Goal: Information Seeking & Learning: Find specific fact

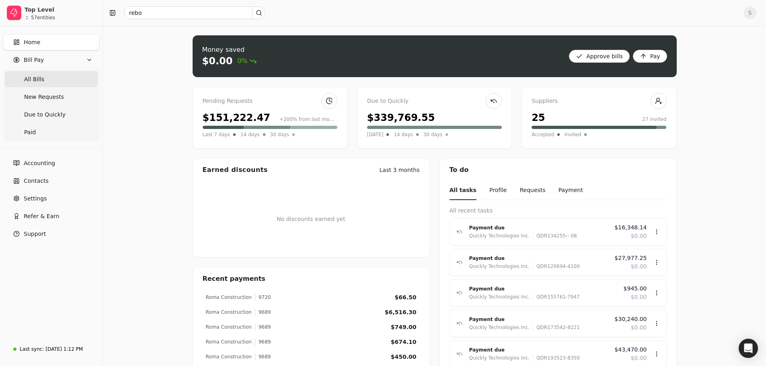
click at [28, 75] on span "All Bills" at bounding box center [34, 79] width 20 height 8
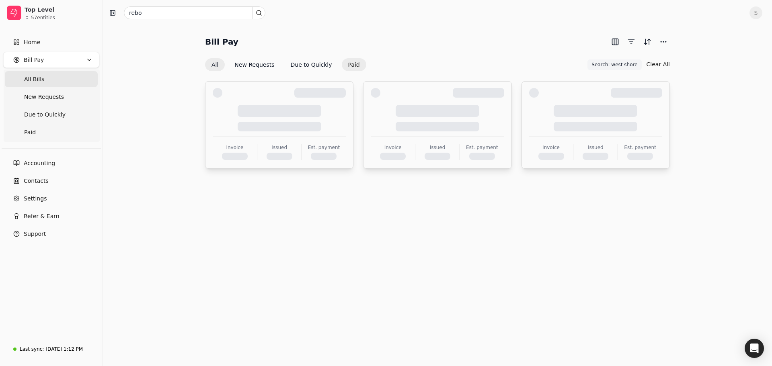
click at [342, 66] on button "Paid" at bounding box center [354, 64] width 25 height 13
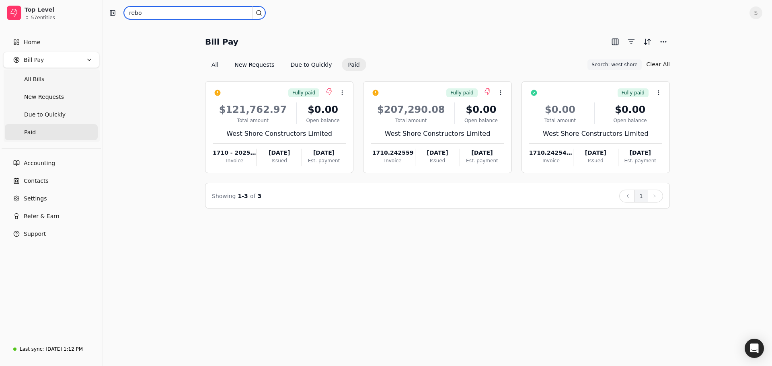
click at [144, 13] on input "rebo" at bounding box center [194, 12] width 141 height 13
type input "\"
click at [653, 59] on button "Clear All" at bounding box center [657, 64] width 23 height 13
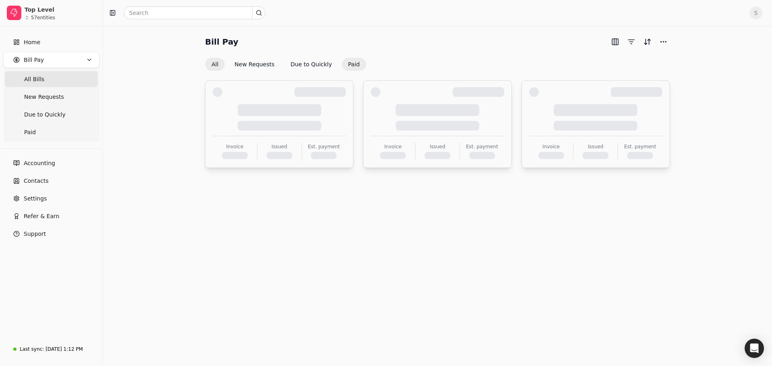
click at [346, 67] on button "Paid" at bounding box center [354, 64] width 25 height 13
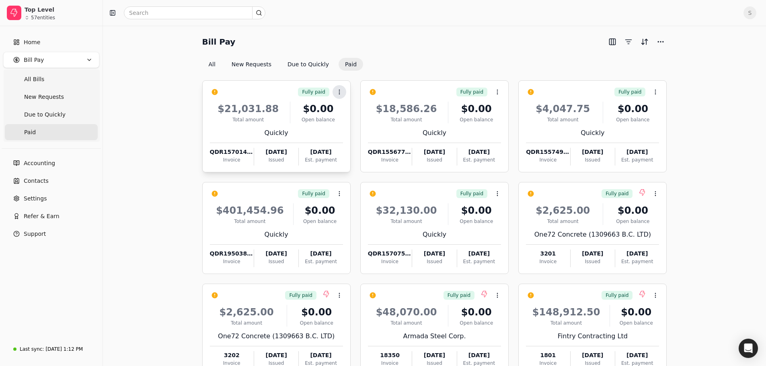
click at [337, 92] on icon at bounding box center [339, 92] width 6 height 6
click at [349, 116] on li "Open" at bounding box center [377, 111] width 99 height 15
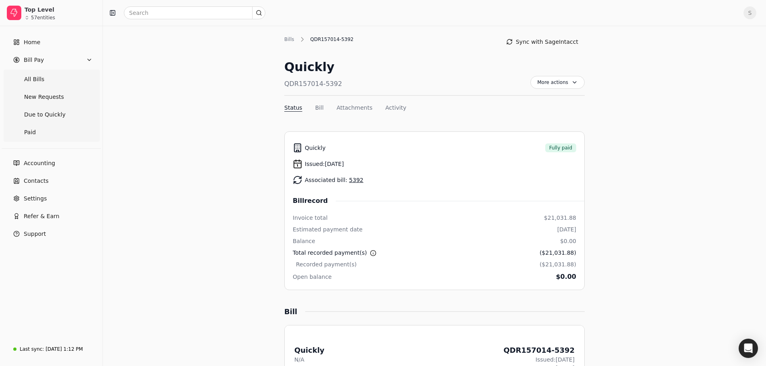
click at [395, 111] on button "Activity" at bounding box center [395, 108] width 21 height 8
click at [37, 135] on link "Paid" at bounding box center [51, 132] width 93 height 16
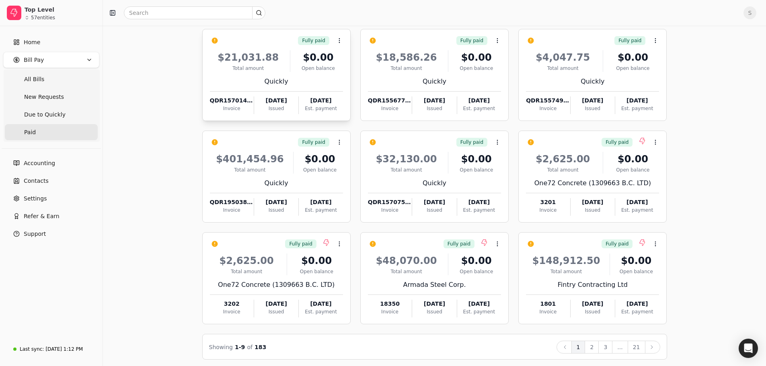
scroll to position [55, 0]
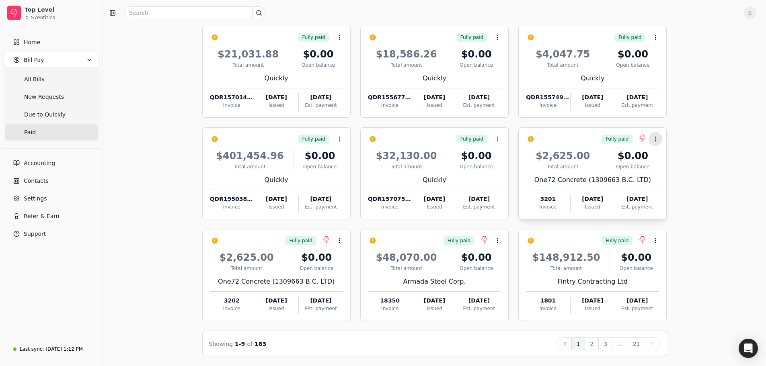
click at [658, 139] on icon at bounding box center [655, 139] width 6 height 6
click at [675, 156] on li "Open" at bounding box center [693, 159] width 99 height 15
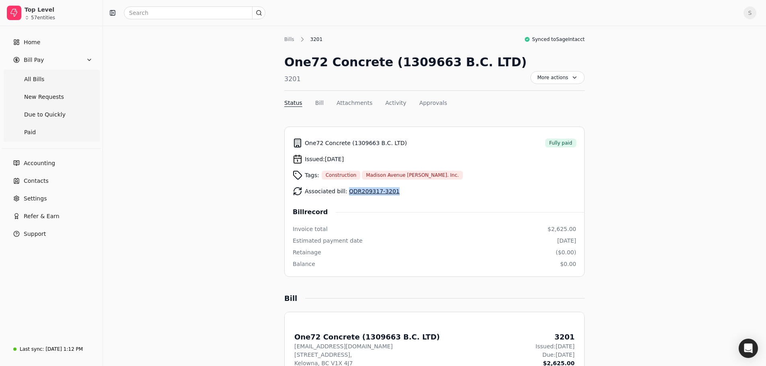
drag, startPoint x: 395, startPoint y: 193, endPoint x: 345, endPoint y: 193, distance: 49.4
click at [345, 193] on div "Associated bill: QDR209317-3201" at bounding box center [434, 191] width 283 height 16
copy link "QDR209317-3201"
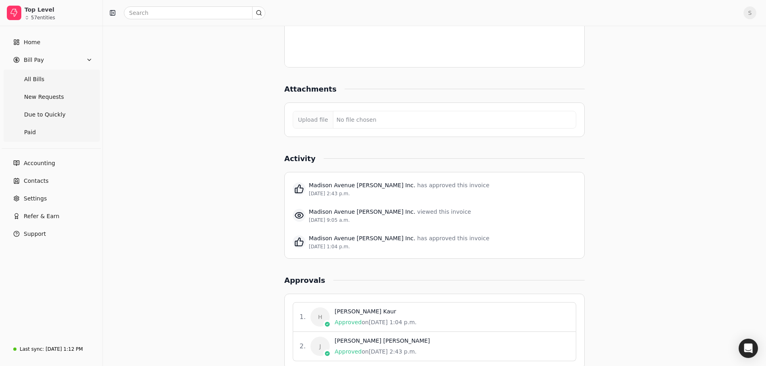
scroll to position [652, 0]
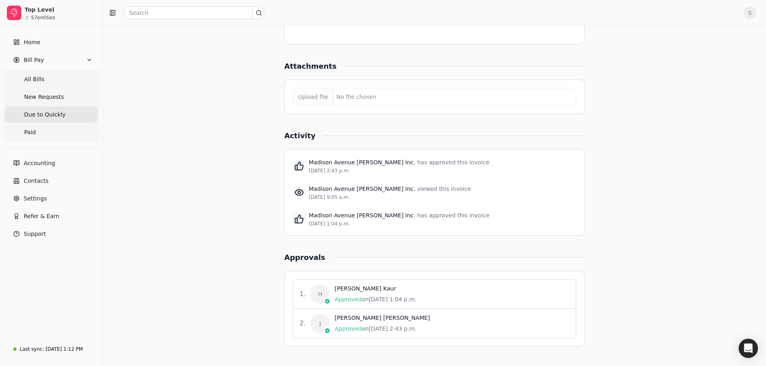
click at [52, 117] on span "Due to Quickly" at bounding box center [44, 115] width 41 height 8
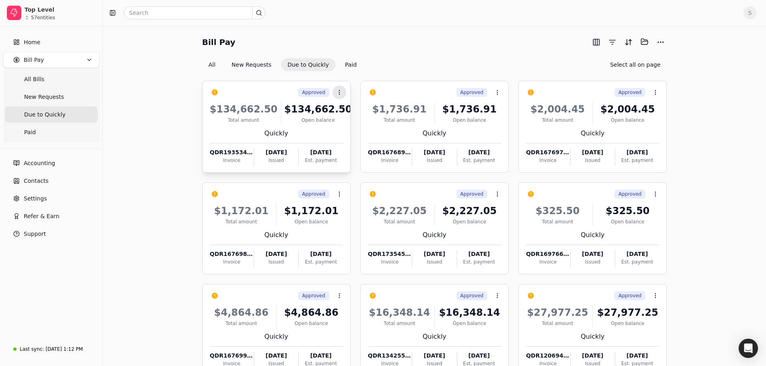
click at [339, 94] on circle at bounding box center [339, 94] width 0 height 0
click at [339, 92] on circle at bounding box center [339, 92] width 0 height 0
drag, startPoint x: 352, startPoint y: 112, endPoint x: 447, endPoint y: 111, distance: 94.5
click at [352, 112] on span "Open" at bounding box center [351, 112] width 15 height 8
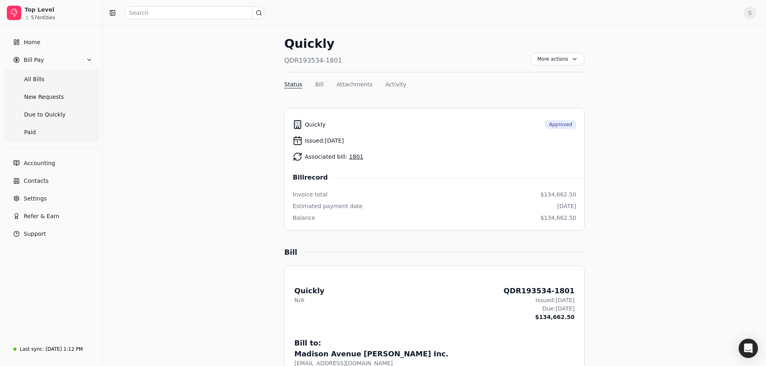
scroll to position [23, 0]
click at [350, 158] on link "1801" at bounding box center [356, 157] width 14 height 6
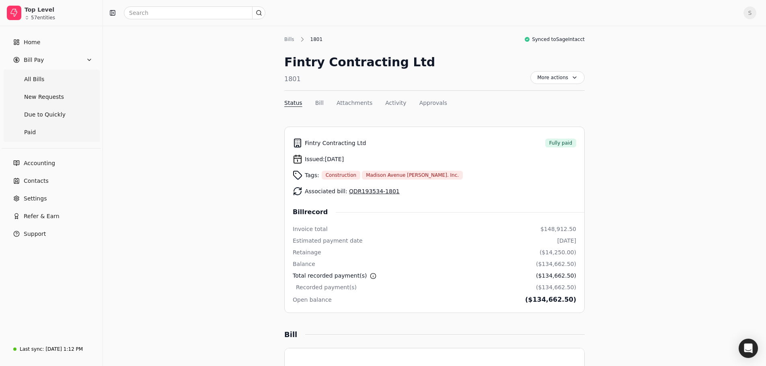
scroll to position [23, 0]
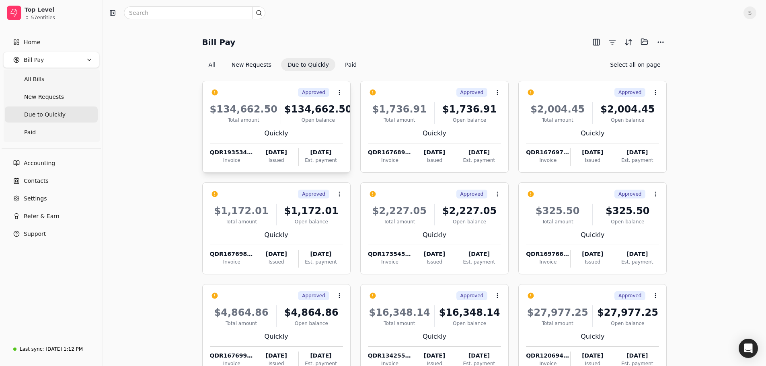
click at [325, 109] on div "$134,662.50" at bounding box center [318, 109] width 68 height 14
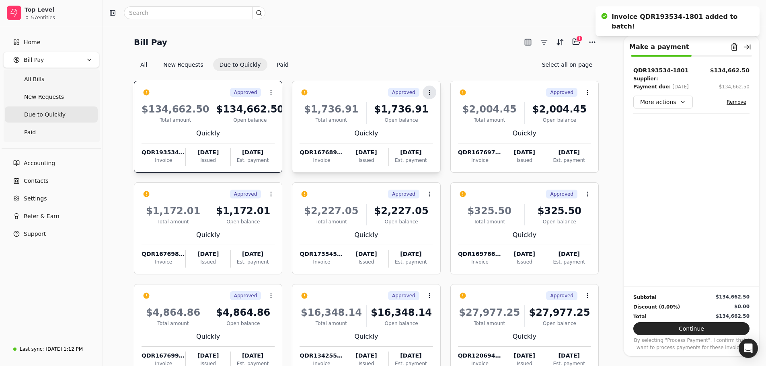
click at [426, 92] on icon at bounding box center [429, 92] width 6 height 6
click at [448, 110] on span "Open" at bounding box center [441, 112] width 15 height 8
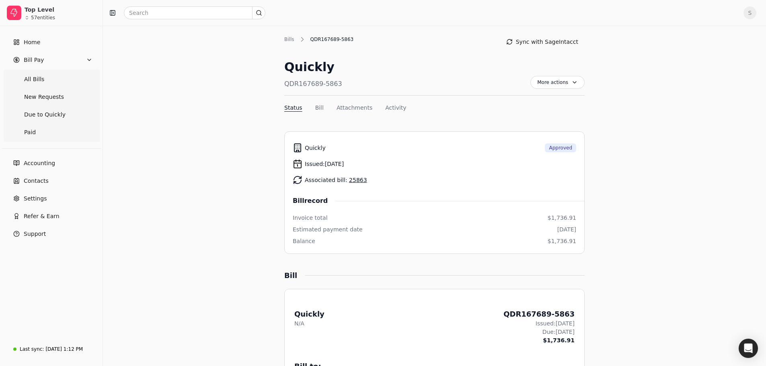
click at [354, 181] on link "25863" at bounding box center [358, 180] width 18 height 6
drag, startPoint x: 516, startPoint y: 313, endPoint x: 580, endPoint y: 312, distance: 63.9
copy div "QDR167689-5863"
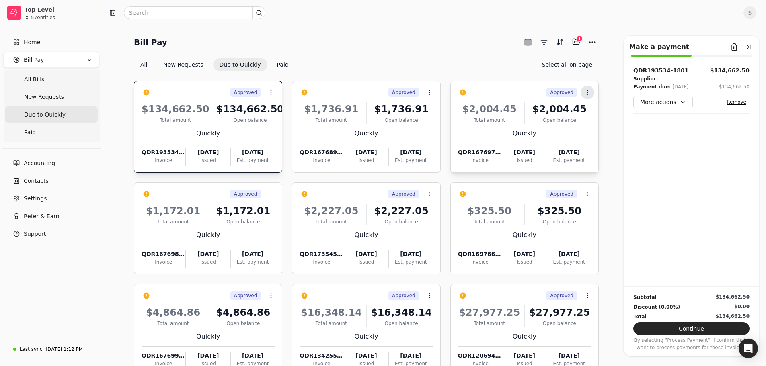
click at [584, 92] on icon at bounding box center [587, 92] width 6 height 6
click at [588, 110] on icon at bounding box center [586, 112] width 6 height 6
click at [272, 192] on icon at bounding box center [271, 194] width 6 height 6
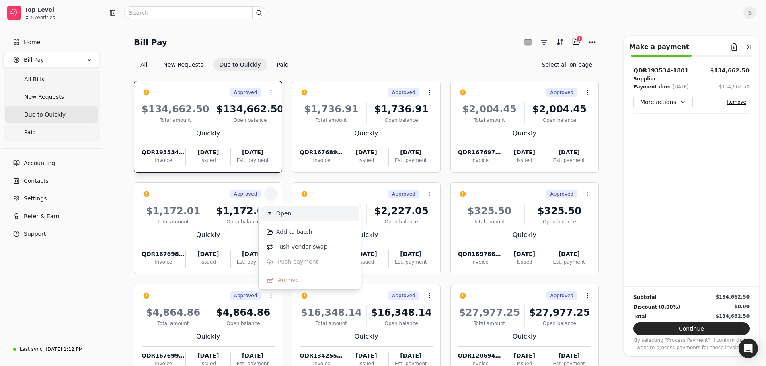
click at [281, 213] on span "Open" at bounding box center [283, 213] width 15 height 8
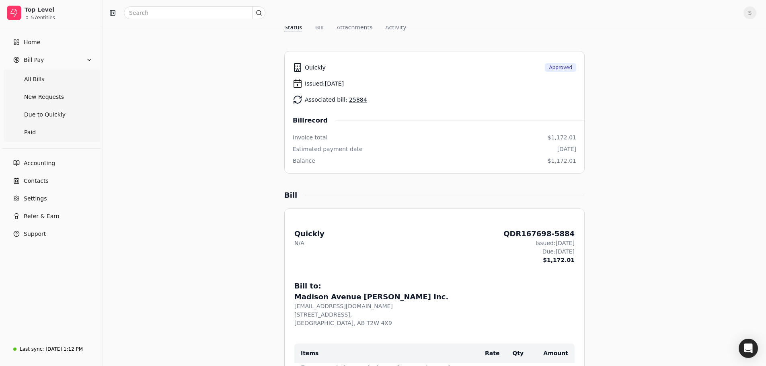
scroll to position [121, 0]
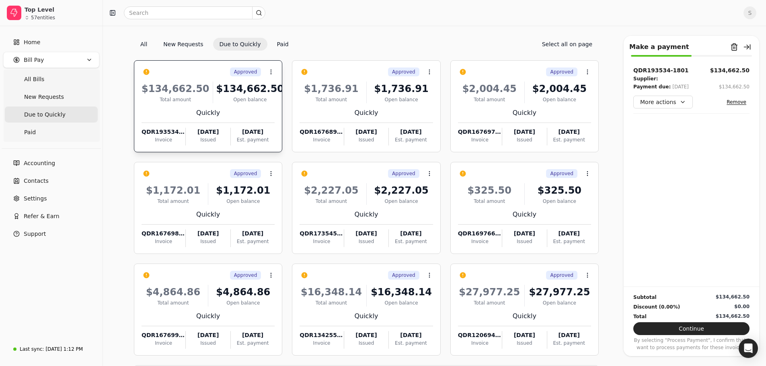
scroll to position [40, 0]
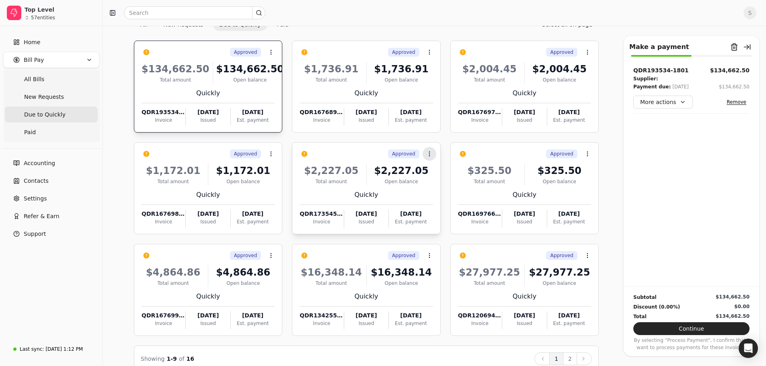
click at [429, 155] on icon at bounding box center [429, 154] width 6 height 6
click at [445, 177] on span "Open" at bounding box center [441, 173] width 15 height 8
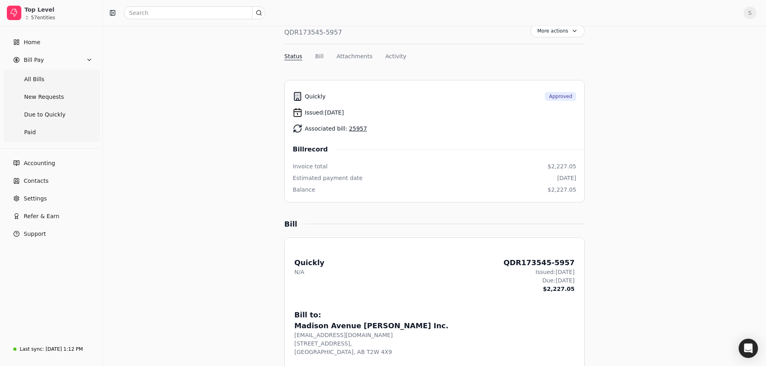
scroll to position [40, 0]
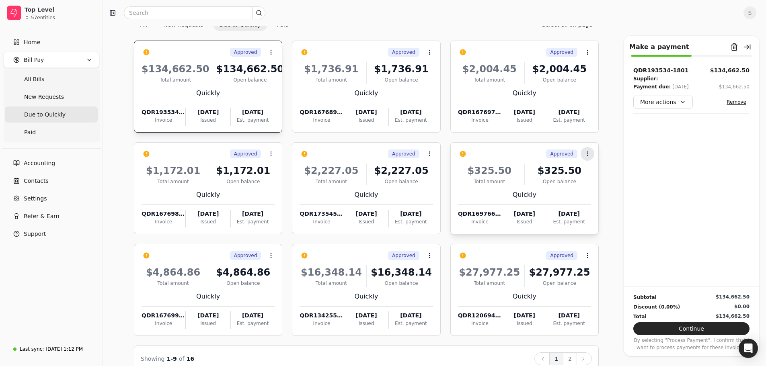
click at [590, 154] on icon at bounding box center [587, 154] width 6 height 6
click at [598, 176] on span "Open" at bounding box center [599, 173] width 15 height 8
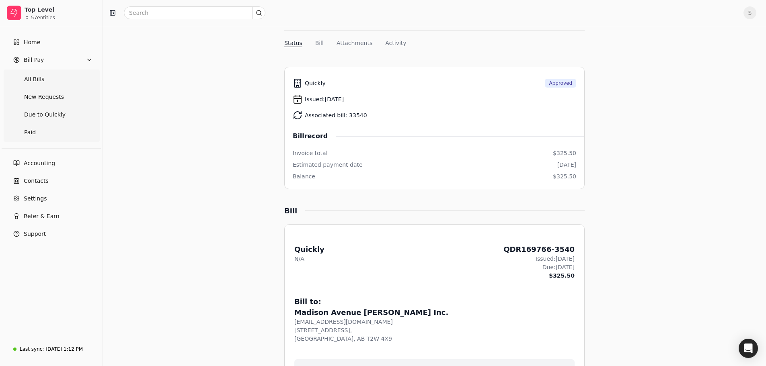
scroll to position [40, 0]
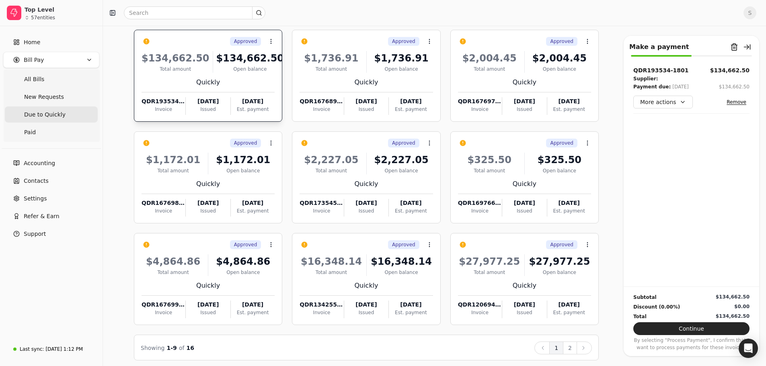
scroll to position [55, 0]
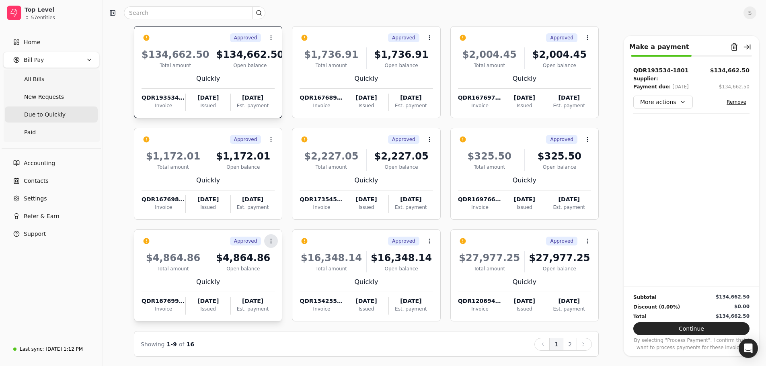
click at [271, 240] on icon at bounding box center [271, 241] width 6 height 6
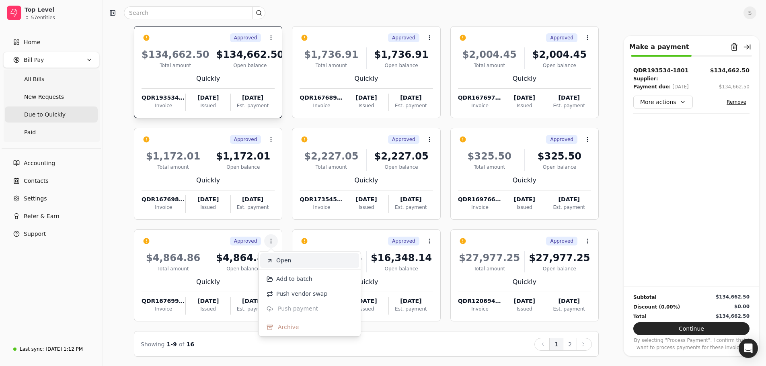
click at [297, 258] on li "Open" at bounding box center [309, 260] width 99 height 15
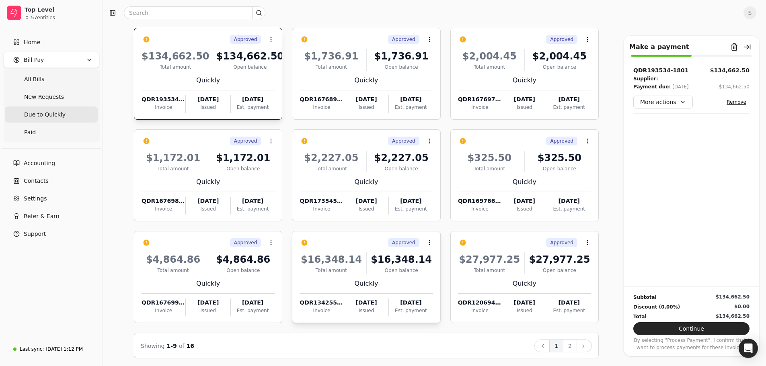
scroll to position [55, 0]
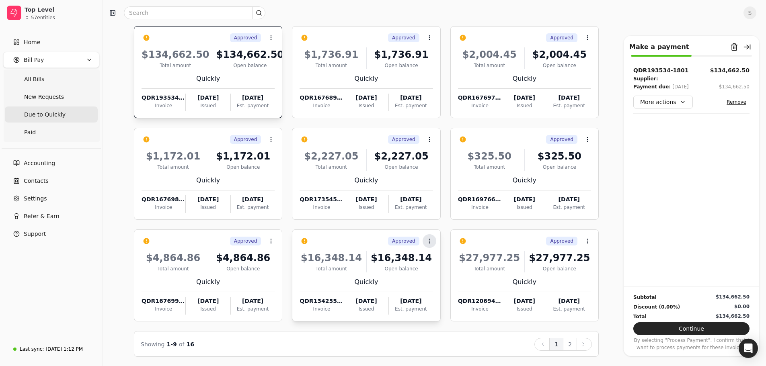
click at [430, 237] on button "Context Menu Button" at bounding box center [429, 241] width 14 height 14
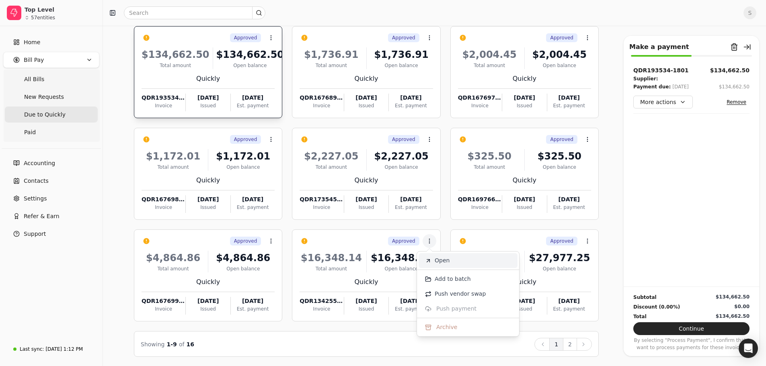
click at [442, 258] on span "Open" at bounding box center [441, 260] width 15 height 8
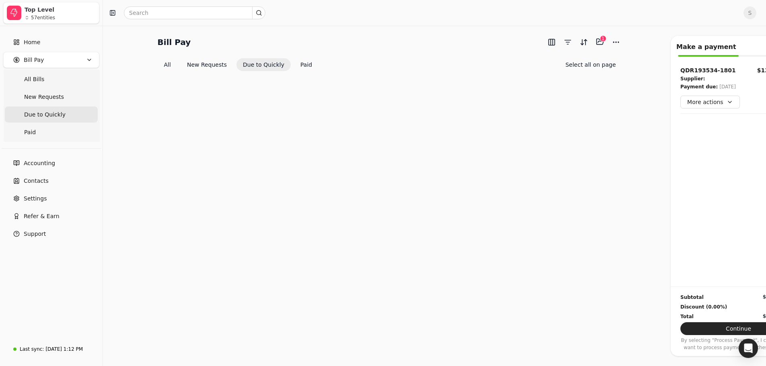
scroll to position [55, 0]
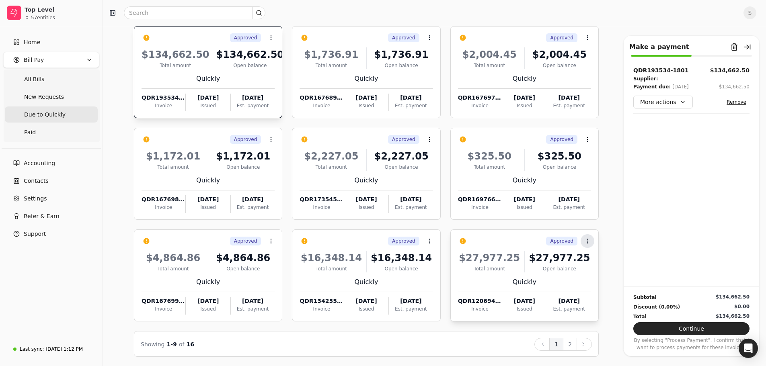
click at [585, 241] on icon at bounding box center [587, 241] width 6 height 6
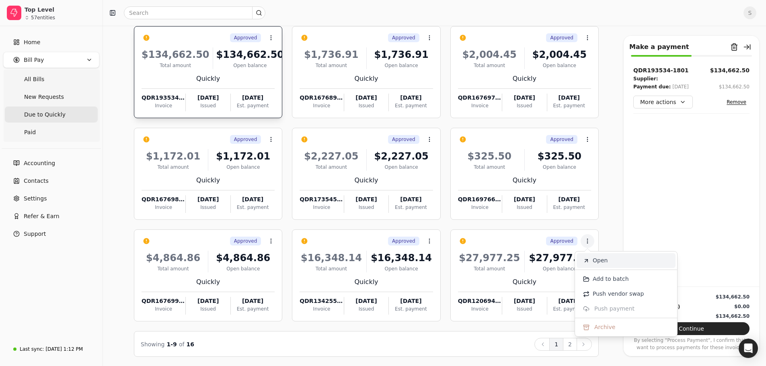
click at [602, 259] on span "Open" at bounding box center [599, 260] width 15 height 8
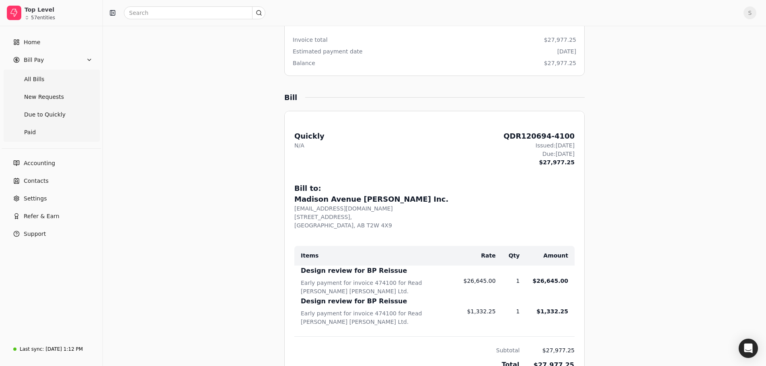
scroll to position [161, 0]
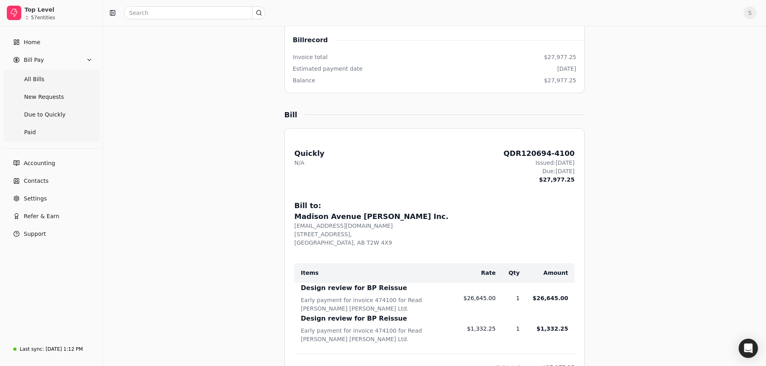
click at [651, 186] on div "Bills QDR120694-4100 Sync with SageIntacct Quickly QDR120694-4100 More actions …" at bounding box center [435, 268] width 484 height 786
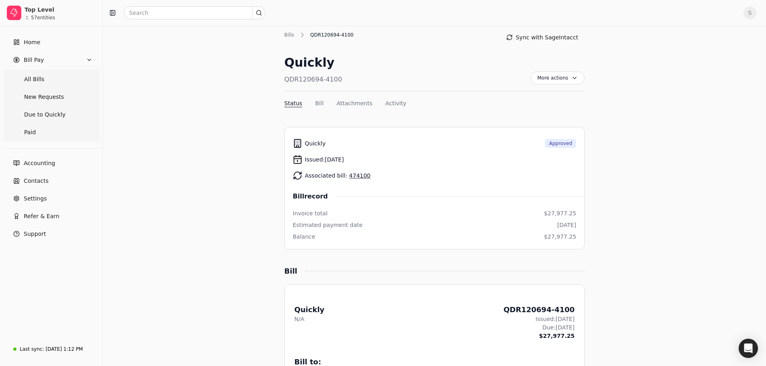
scroll to position [0, 0]
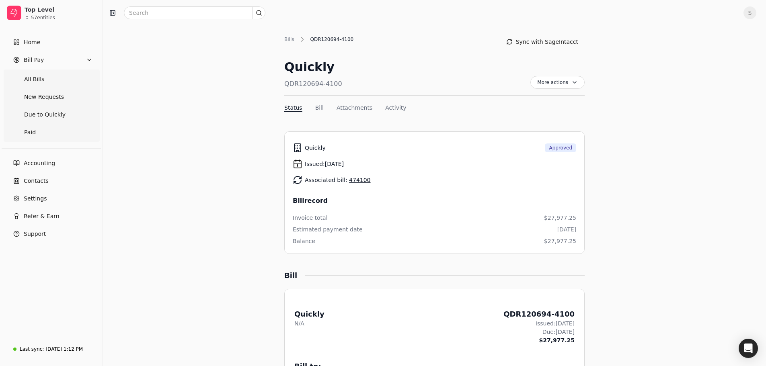
click at [349, 180] on link "474100" at bounding box center [359, 180] width 21 height 6
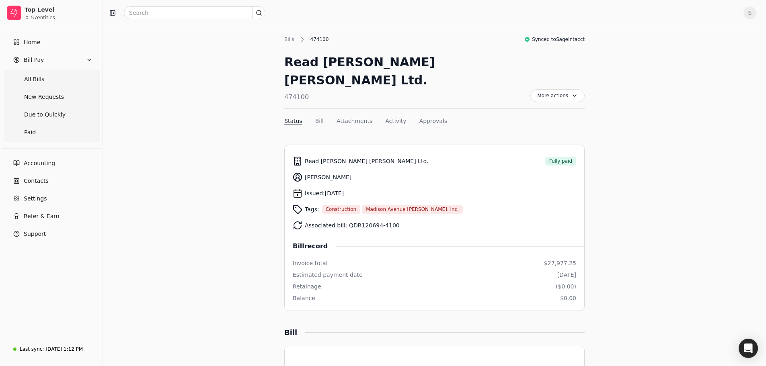
click at [349, 222] on link "QDR120694-4100" at bounding box center [374, 225] width 51 height 6
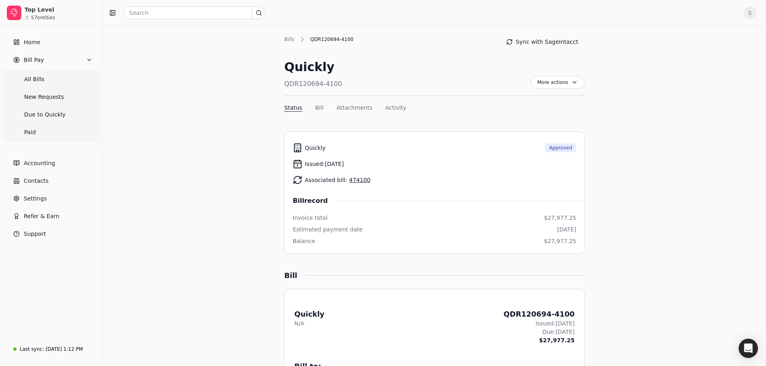
click at [340, 83] on div "Quickly QDR120694-4100 More actions Context Menu Button" at bounding box center [434, 77] width 300 height 38
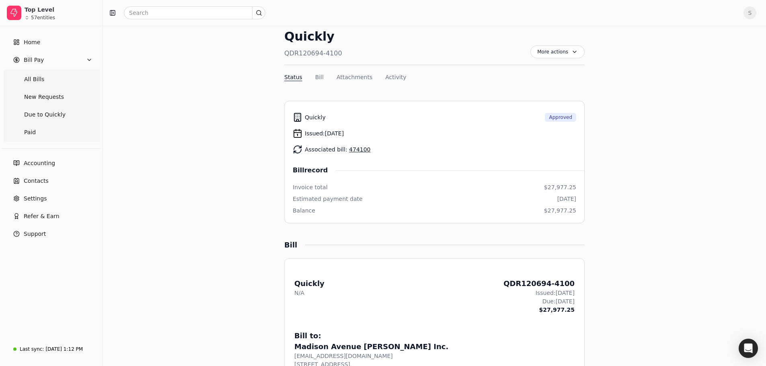
scroll to position [80, 0]
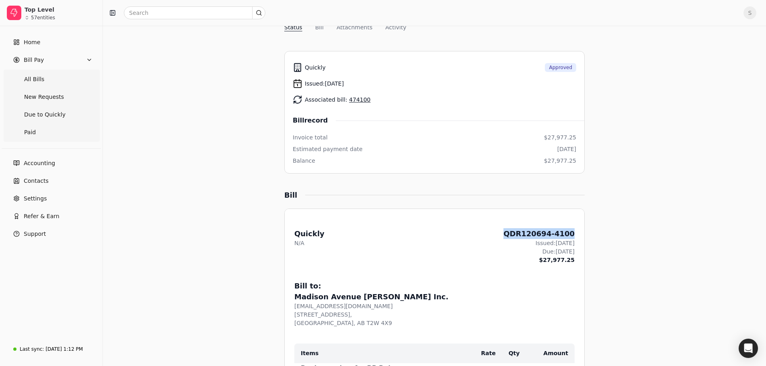
drag, startPoint x: 578, startPoint y: 234, endPoint x: 516, endPoint y: 234, distance: 61.9
copy div "QDR120694-4100"
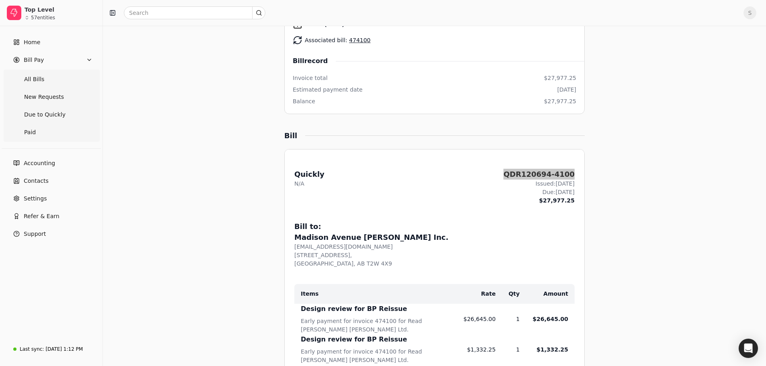
scroll to position [63, 0]
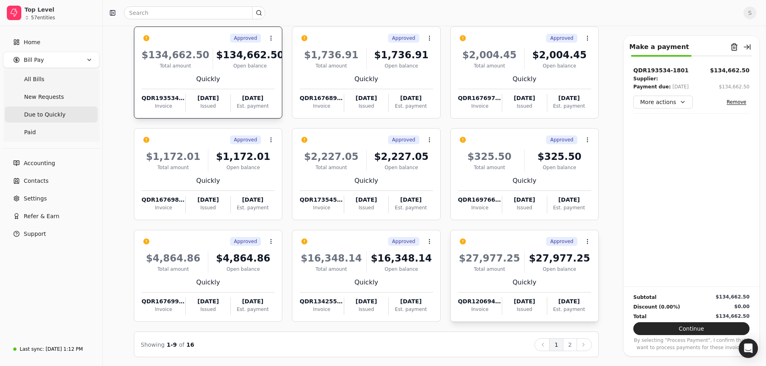
scroll to position [55, 0]
click at [566, 344] on button "2" at bounding box center [570, 344] width 14 height 13
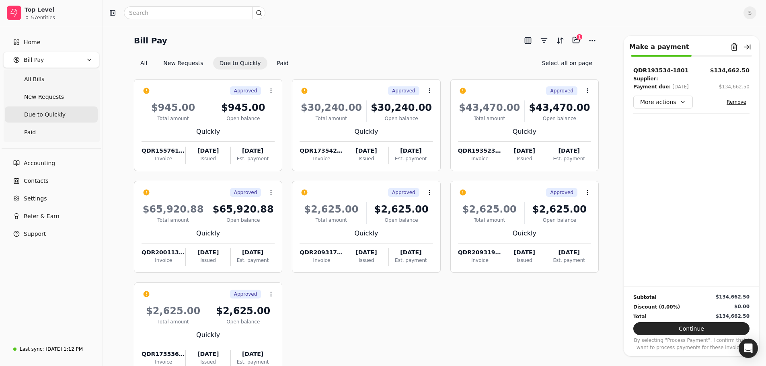
scroll to position [0, 0]
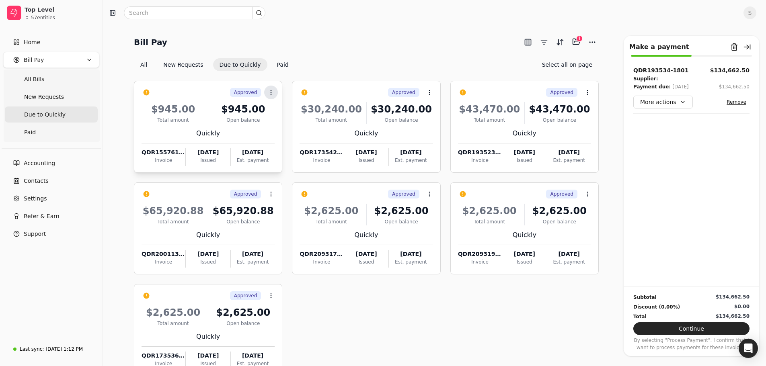
click at [268, 91] on icon at bounding box center [271, 92] width 6 height 6
click at [284, 110] on span "Open" at bounding box center [283, 112] width 15 height 8
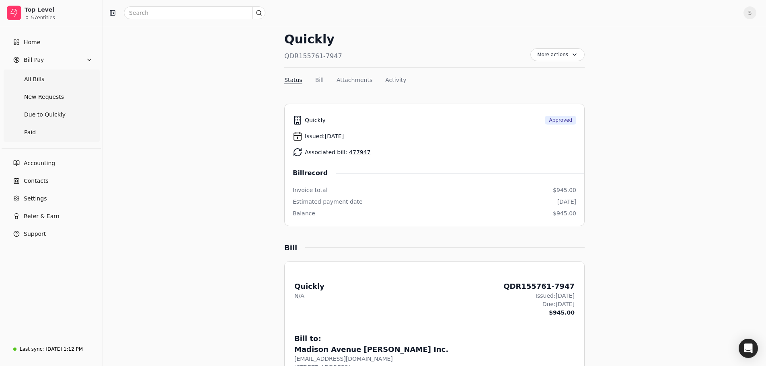
scroll to position [40, 0]
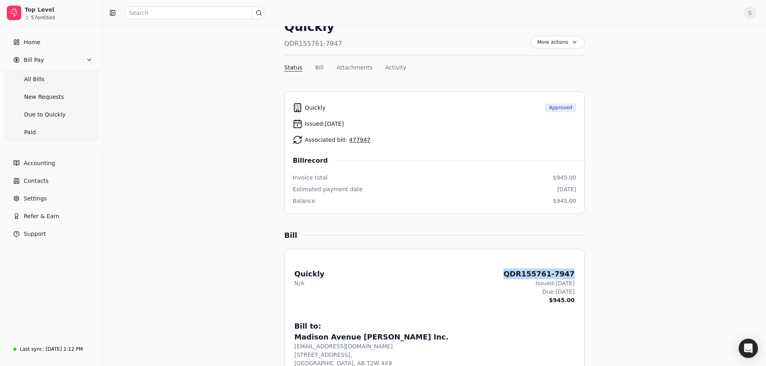
drag, startPoint x: 576, startPoint y: 273, endPoint x: 521, endPoint y: 273, distance: 55.1
copy div "QDR155761-7947"
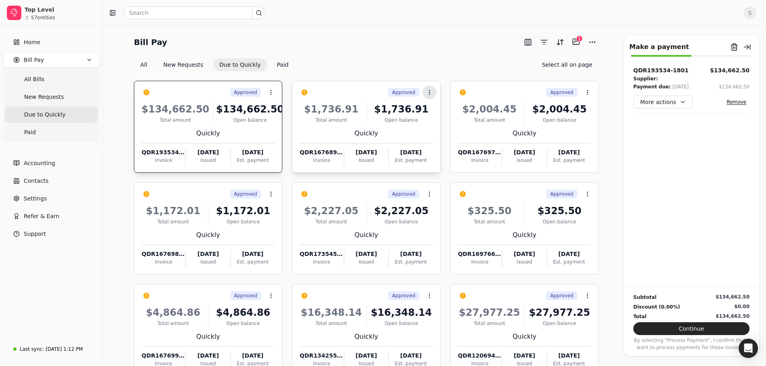
click at [429, 88] on button "Context Menu Button" at bounding box center [429, 93] width 14 height 14
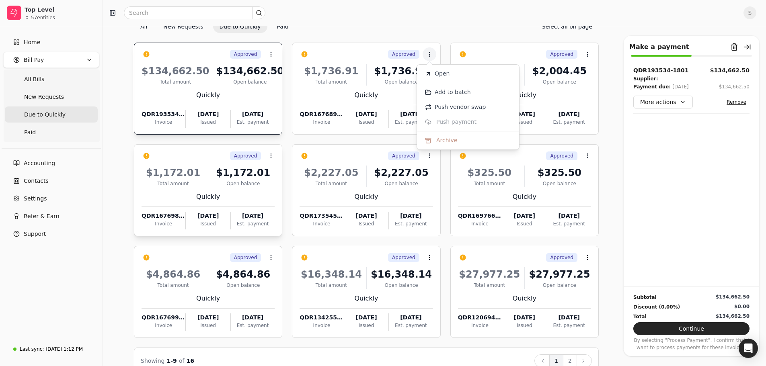
scroll to position [55, 0]
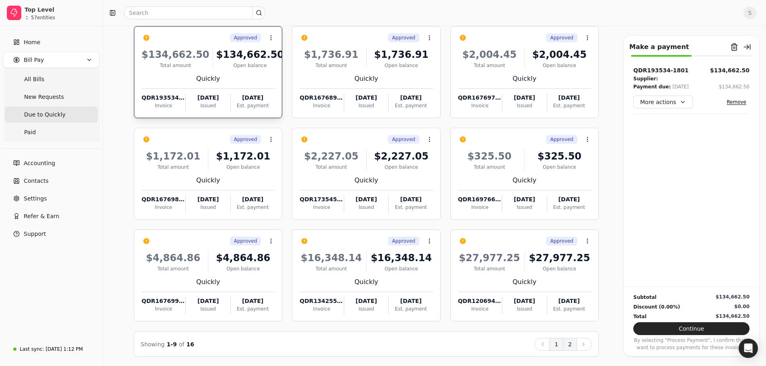
click at [566, 346] on button "2" at bounding box center [570, 344] width 14 height 13
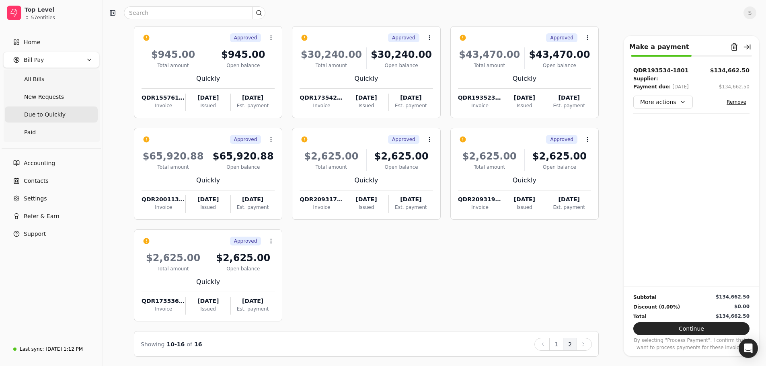
scroll to position [0, 0]
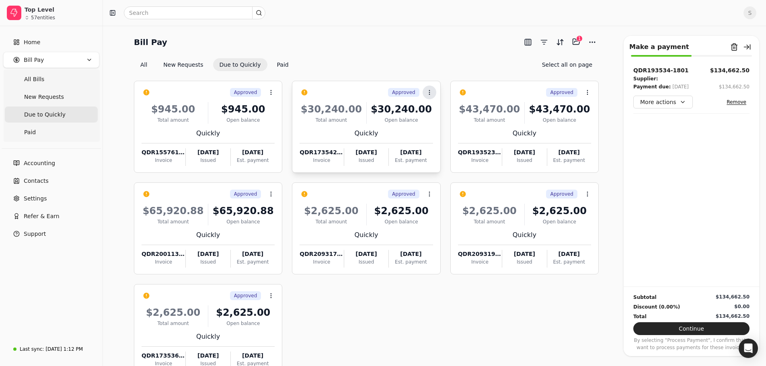
click at [429, 93] on icon at bounding box center [429, 92] width 6 height 6
click at [439, 111] on span "Open" at bounding box center [441, 112] width 15 height 8
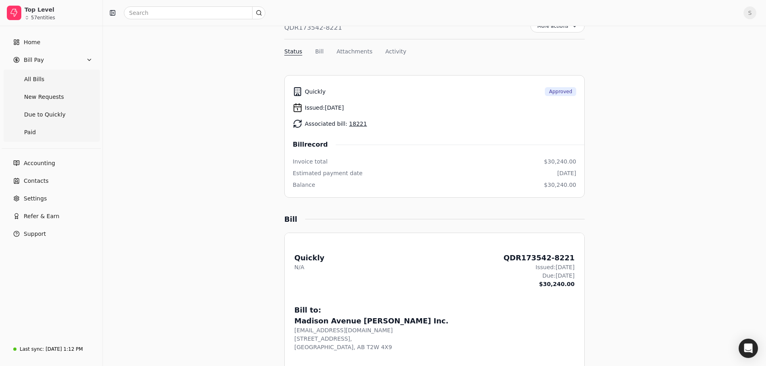
scroll to position [40, 0]
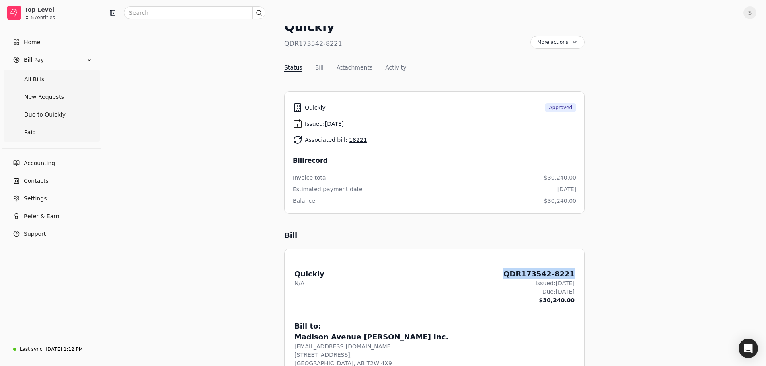
drag, startPoint x: 580, startPoint y: 273, endPoint x: 517, endPoint y: 274, distance: 63.5
copy div "QDR173542-8221"
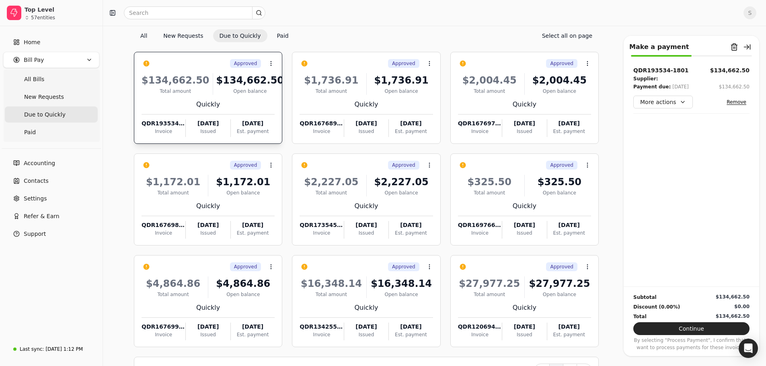
scroll to position [55, 0]
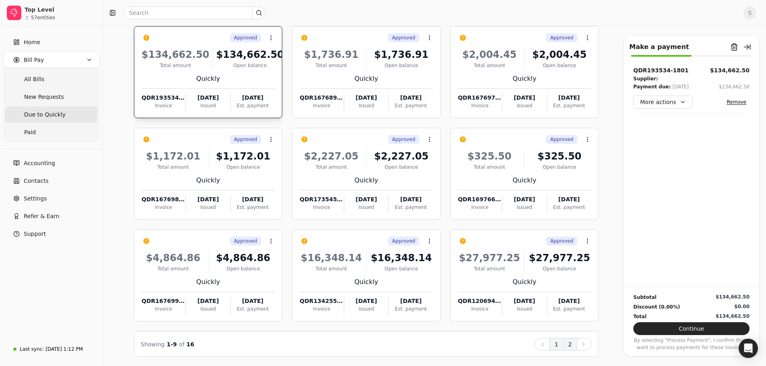
click at [567, 342] on button "2" at bounding box center [570, 344] width 14 height 13
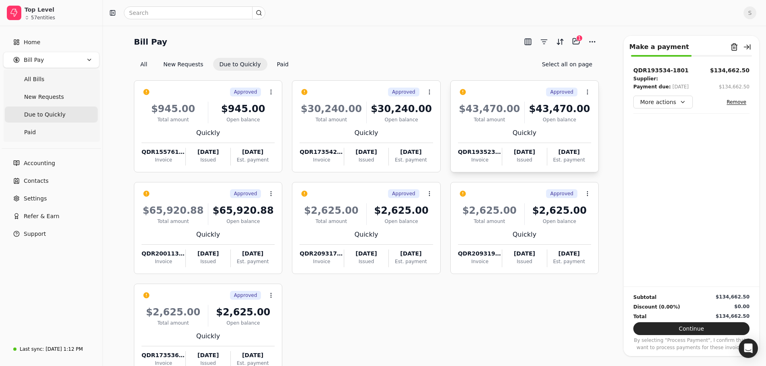
scroll to position [0, 0]
click at [585, 93] on icon at bounding box center [587, 92] width 6 height 6
click at [598, 110] on span "Open" at bounding box center [599, 112] width 15 height 8
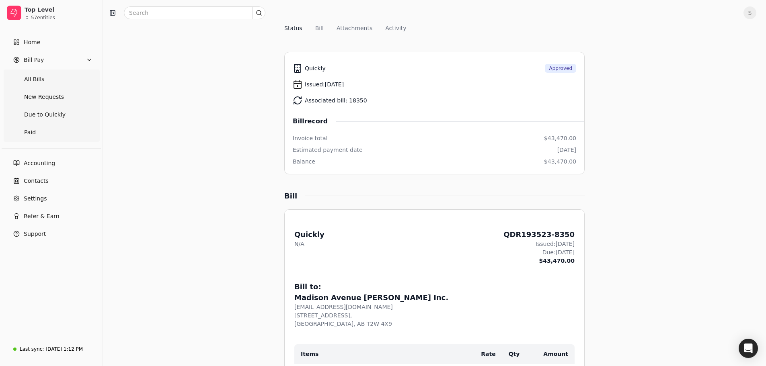
scroll to position [80, 0]
drag, startPoint x: 574, startPoint y: 233, endPoint x: 508, endPoint y: 234, distance: 66.7
copy div "QDR193523-8350"
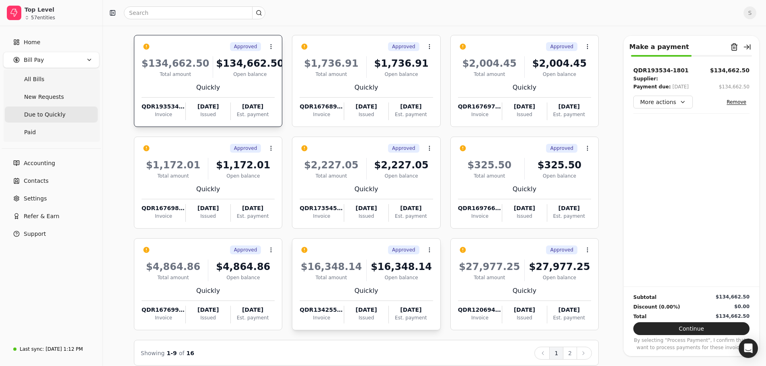
scroll to position [55, 0]
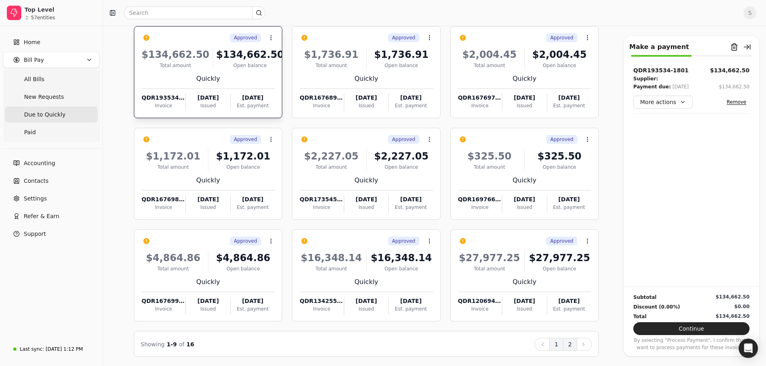
click at [572, 345] on button "2" at bounding box center [570, 344] width 14 height 13
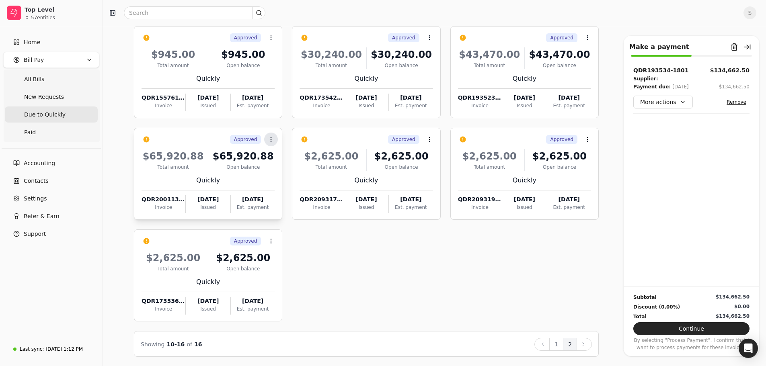
click at [270, 137] on icon at bounding box center [271, 139] width 6 height 6
click at [283, 160] on span "Open" at bounding box center [283, 159] width 15 height 8
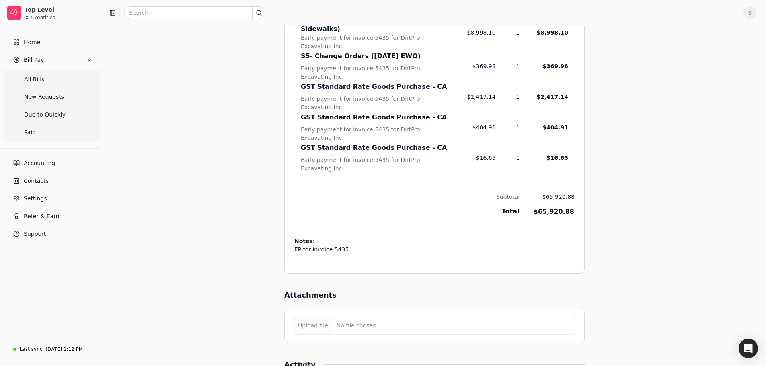
scroll to position [482, 0]
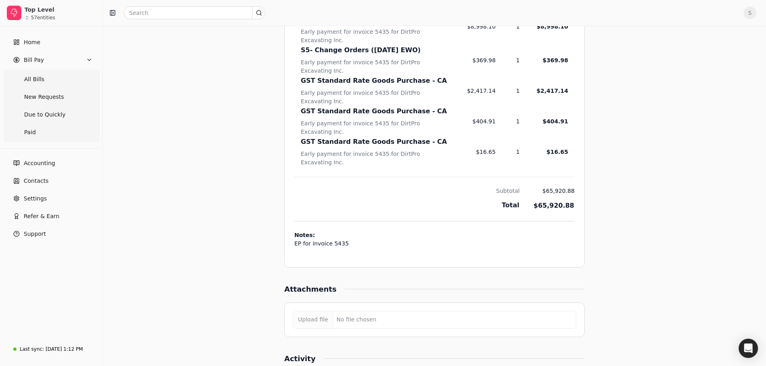
drag, startPoint x: 646, startPoint y: 205, endPoint x: 692, endPoint y: 237, distance: 56.0
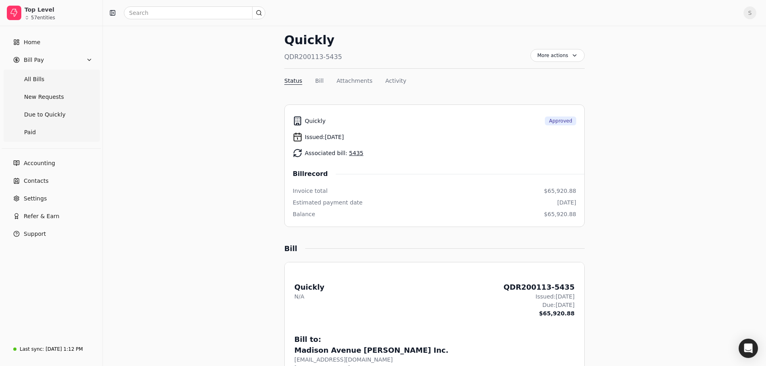
scroll to position [40, 0]
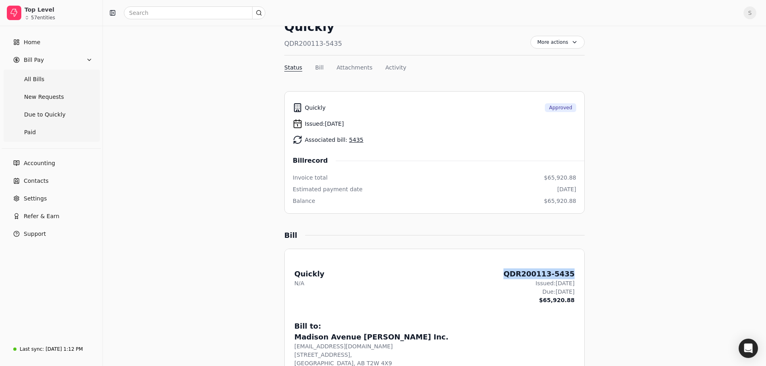
drag, startPoint x: 576, startPoint y: 275, endPoint x: 517, endPoint y: 275, distance: 58.7
copy div "QDR200113-5435"
drag, startPoint x: 646, startPoint y: 155, endPoint x: 592, endPoint y: 130, distance: 59.5
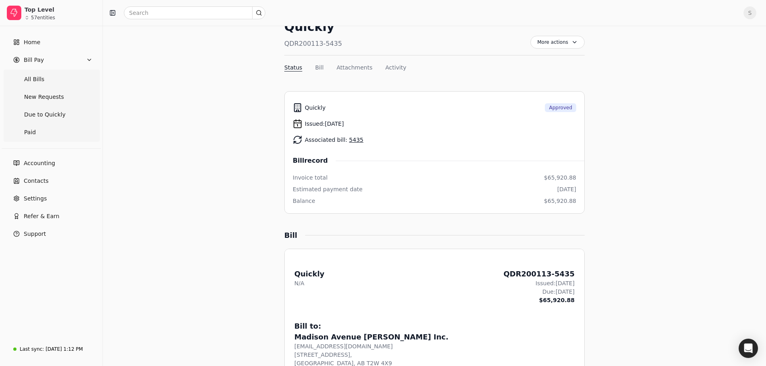
scroll to position [55, 0]
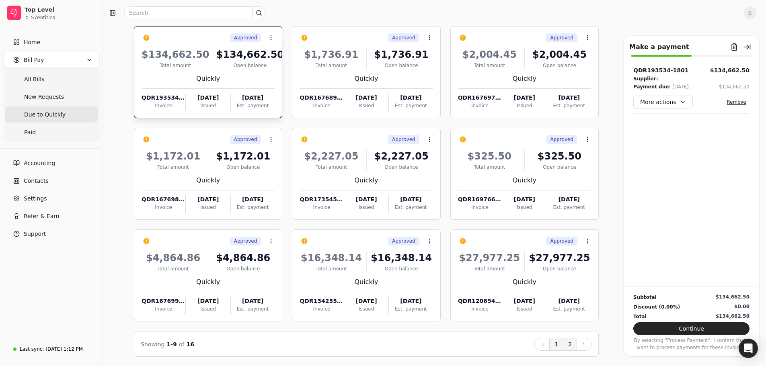
click at [563, 346] on ul "Back 1 2 Next" at bounding box center [562, 344] width 57 height 13
click at [568, 346] on button "2" at bounding box center [570, 344] width 14 height 13
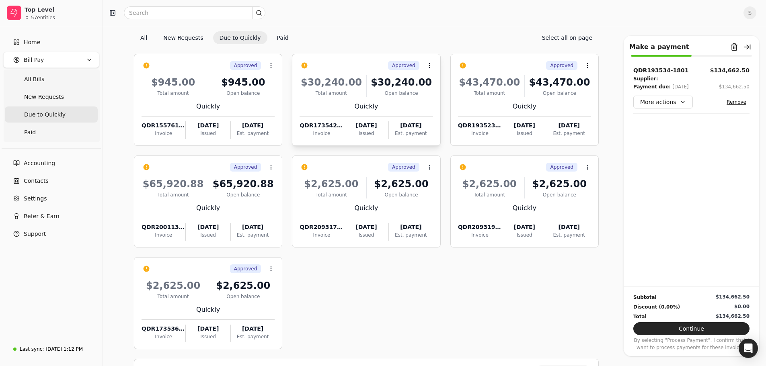
scroll to position [40, 0]
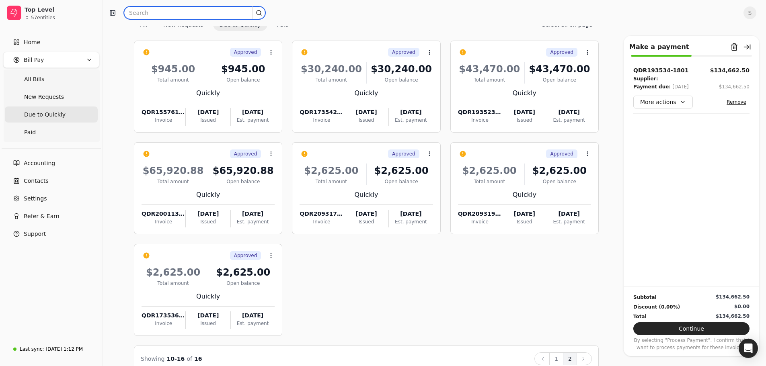
click at [167, 13] on input "text" at bounding box center [194, 12] width 141 height 13
type input "dirtpro"
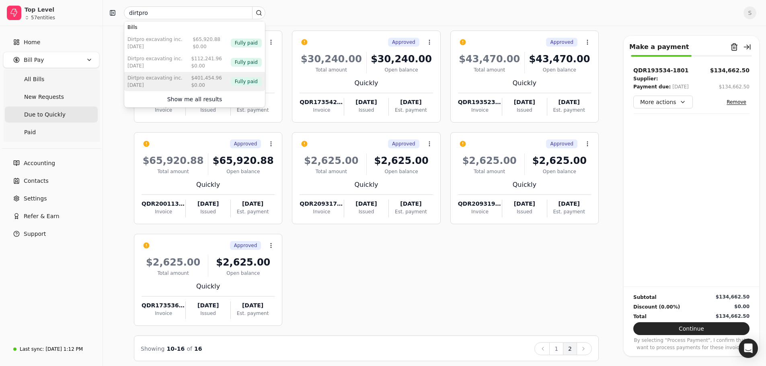
scroll to position [55, 0]
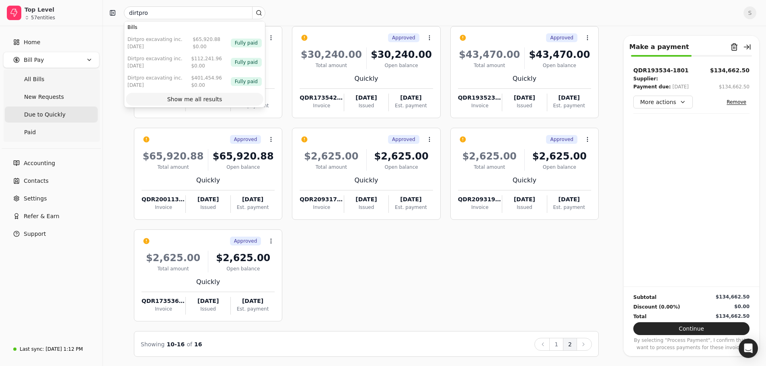
click at [191, 100] on div "Show me all results" at bounding box center [194, 99] width 55 height 8
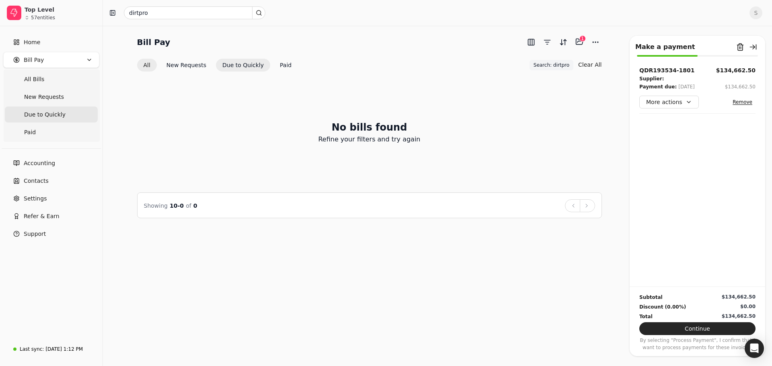
click at [149, 66] on button "All" at bounding box center [147, 65] width 20 height 13
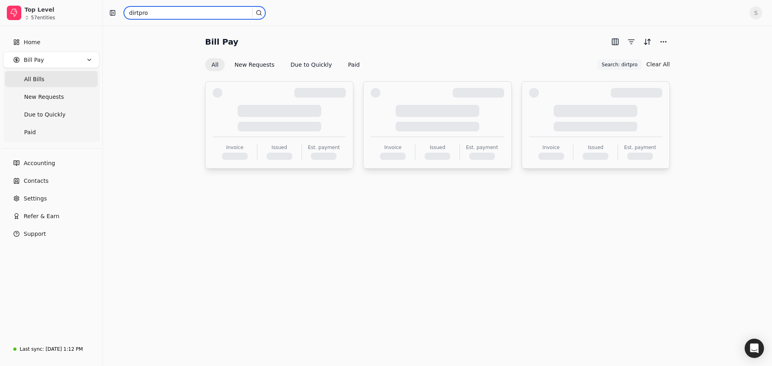
click at [187, 12] on input "dirtpro" at bounding box center [194, 12] width 141 height 13
click at [376, 198] on div "Bill Pay All New Requests Due to Quickly Paid Search: dirtpro Search: dirtpro C…" at bounding box center [437, 196] width 669 height 340
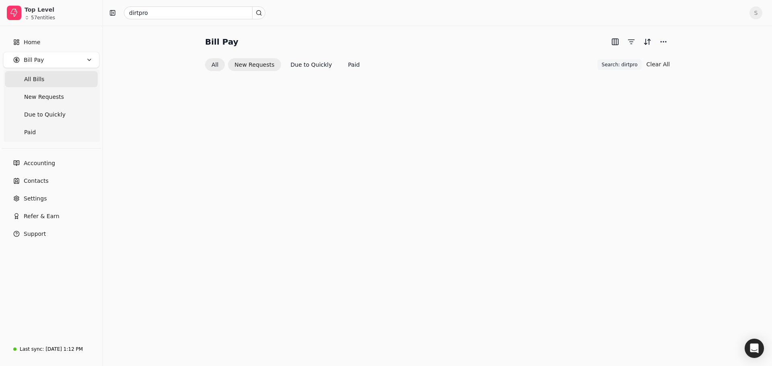
click at [248, 65] on button "New Requests" at bounding box center [254, 64] width 53 height 13
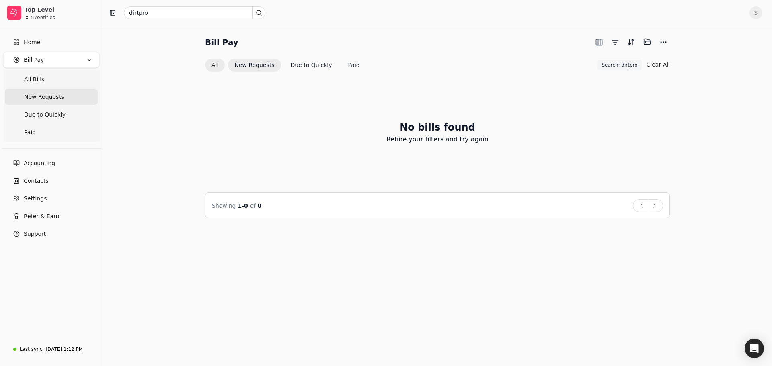
click at [216, 66] on button "All" at bounding box center [215, 65] width 20 height 13
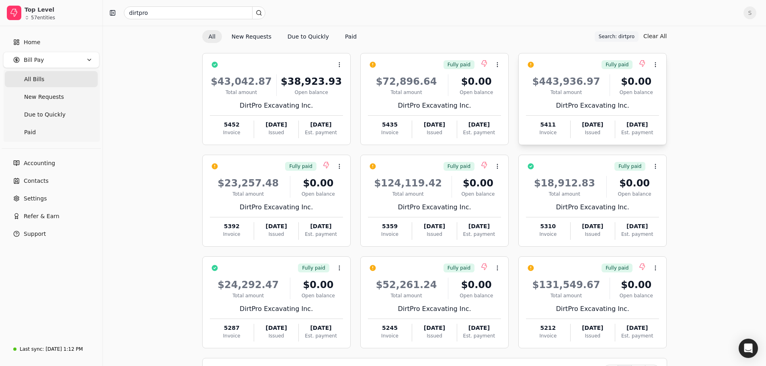
scroll to position [40, 0]
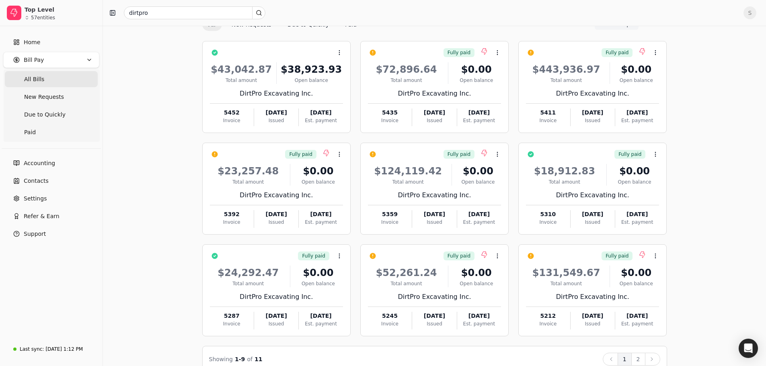
click at [723, 198] on div "Bill Pay All New Requests Due to Quickly Paid Search: dirtpro Search: dirtpro C…" at bounding box center [434, 183] width 643 height 377
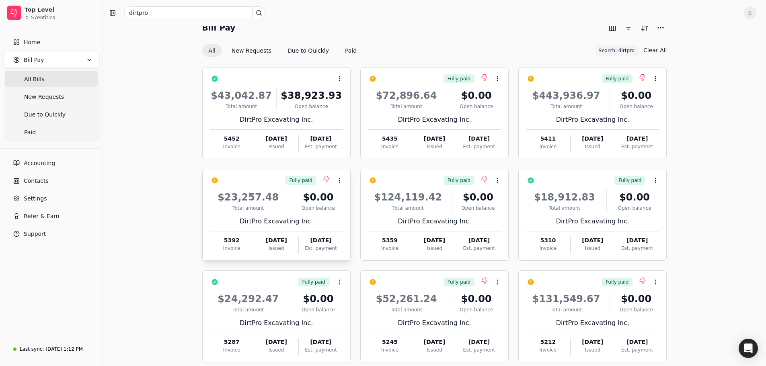
scroll to position [0, 0]
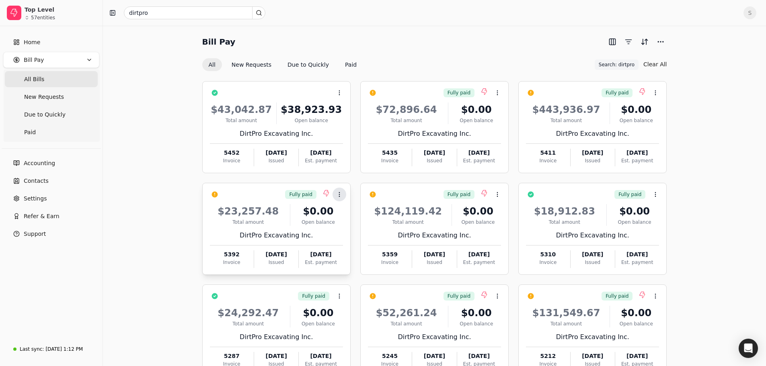
click at [340, 195] on icon at bounding box center [339, 194] width 6 height 6
click at [350, 211] on span "Open" at bounding box center [351, 214] width 15 height 8
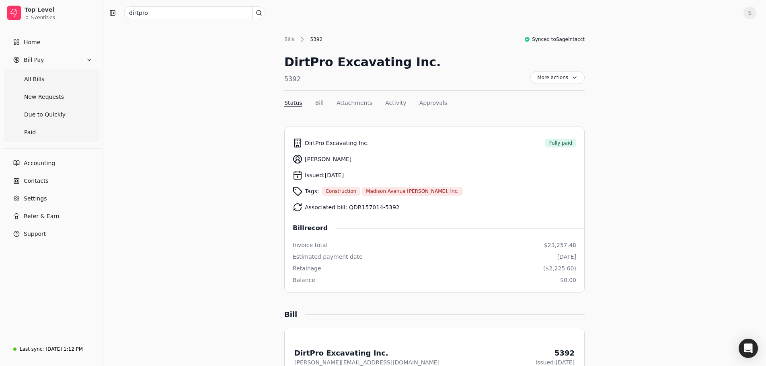
click at [377, 207] on link "QDR157014-5392" at bounding box center [374, 207] width 51 height 6
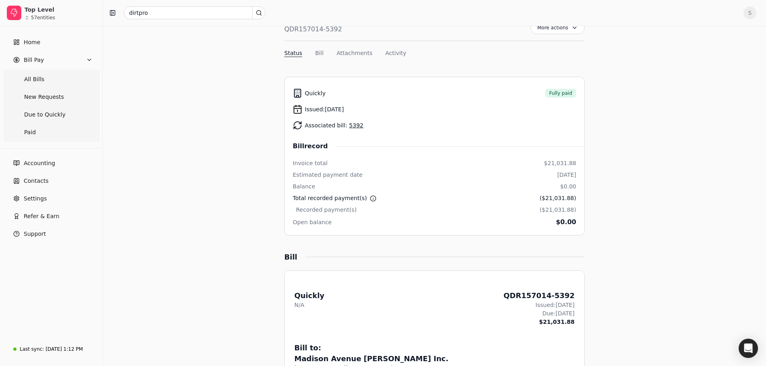
scroll to position [80, 0]
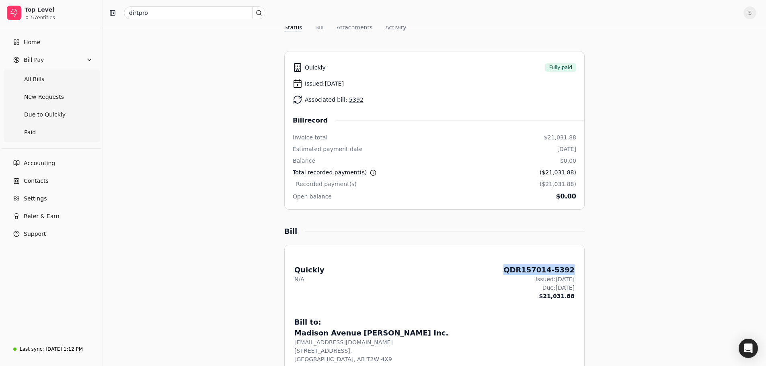
drag, startPoint x: 577, startPoint y: 270, endPoint x: 517, endPoint y: 269, distance: 59.9
copy div "QDR157014-5392"
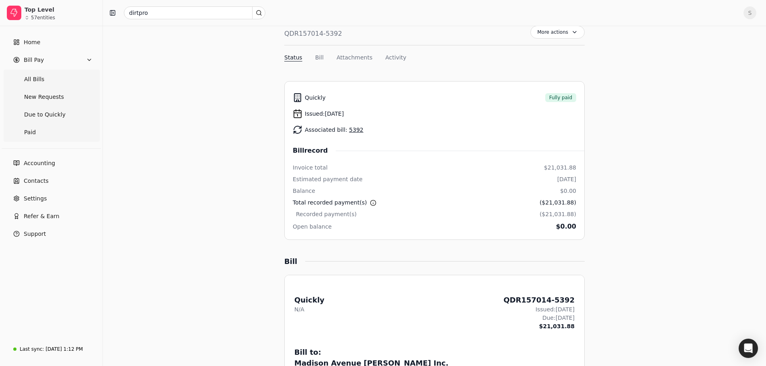
scroll to position [0, 0]
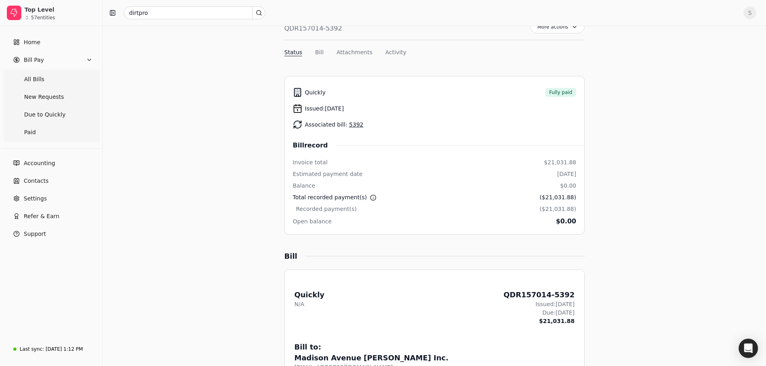
scroll to position [80, 0]
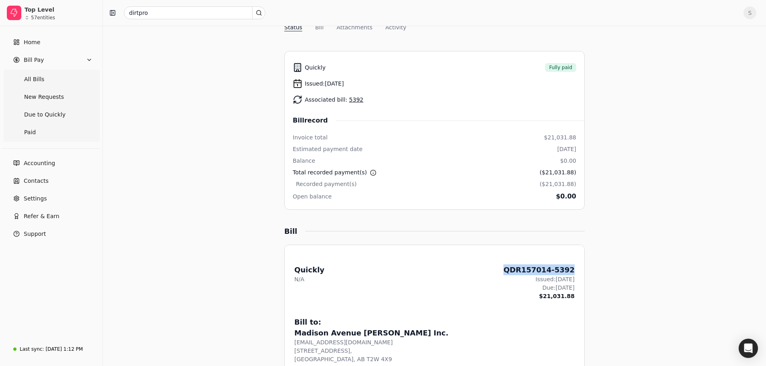
drag, startPoint x: 580, startPoint y: 271, endPoint x: 519, endPoint y: 264, distance: 61.9
copy div "QDR157014-5392"
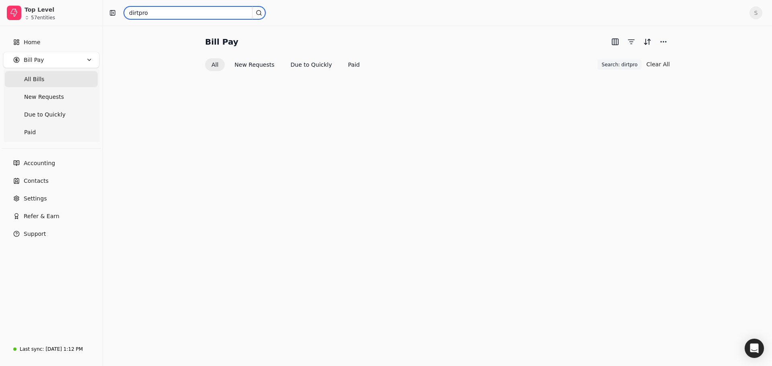
click at [159, 12] on input "dirtpro" at bounding box center [194, 12] width 141 height 13
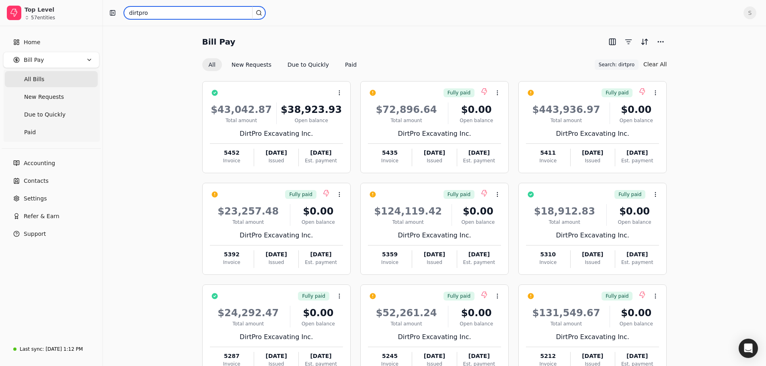
click at [159, 12] on input "dirtpro" at bounding box center [194, 12] width 141 height 13
click at [150, 165] on div "Bill Pay All New Requests Due to Quickly Paid Search: dirtpro Search: dirtpro C…" at bounding box center [434, 223] width 643 height 377
click at [42, 101] on span "New Requests" at bounding box center [44, 97] width 40 height 8
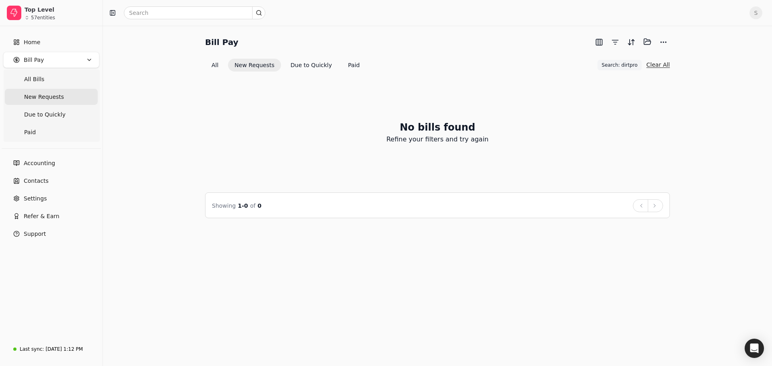
click at [668, 65] on button "Clear All" at bounding box center [657, 64] width 23 height 13
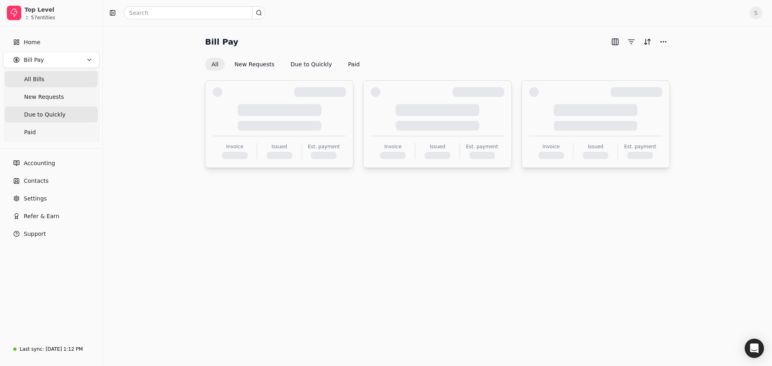
click at [53, 111] on span "Due to Quickly" at bounding box center [44, 115] width 41 height 8
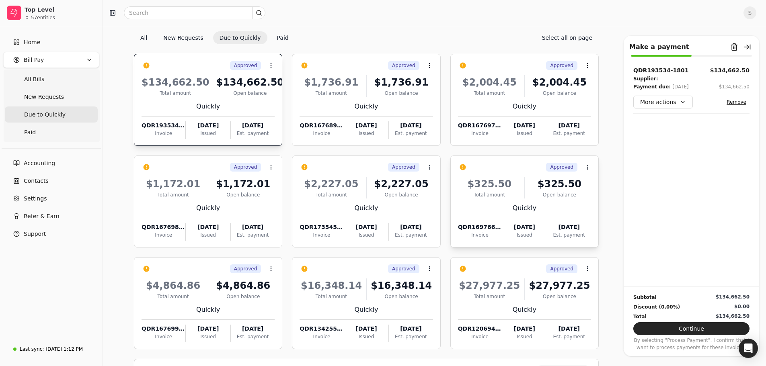
scroll to position [55, 0]
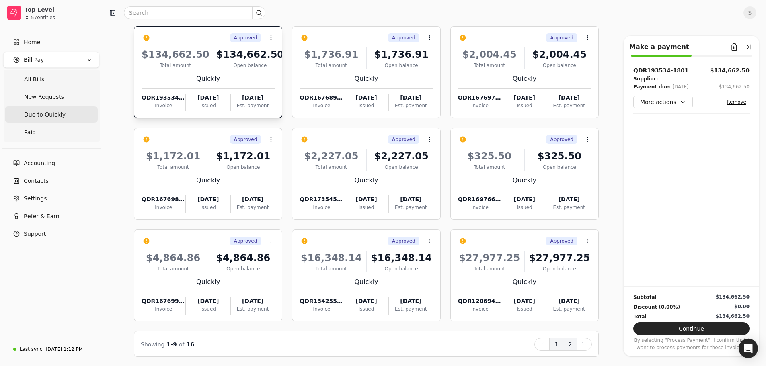
click at [568, 340] on button "2" at bounding box center [570, 344] width 14 height 13
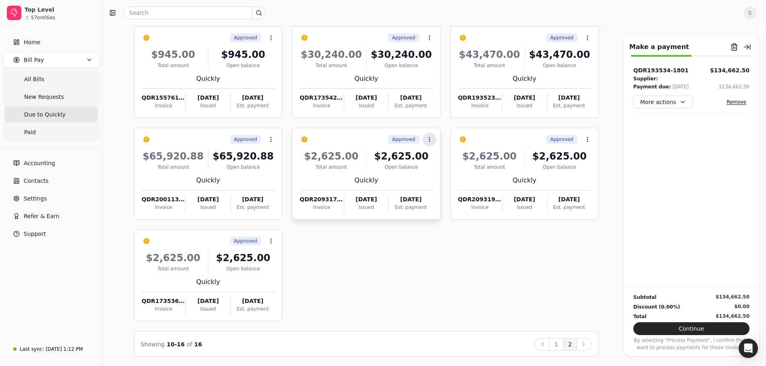
click at [430, 140] on icon at bounding box center [429, 139] width 6 height 6
click at [442, 160] on span "Open" at bounding box center [441, 159] width 15 height 8
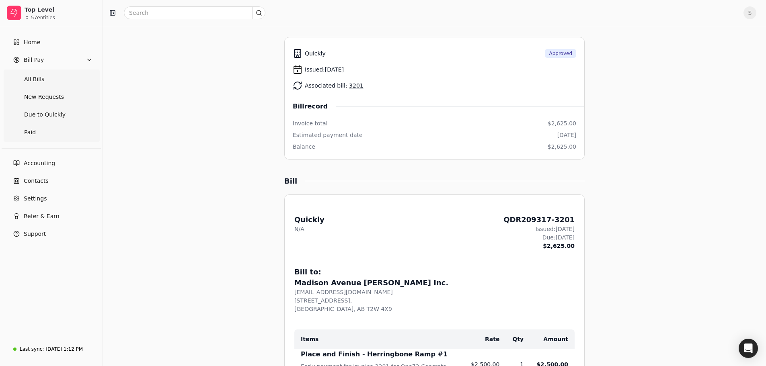
scroll to position [80, 0]
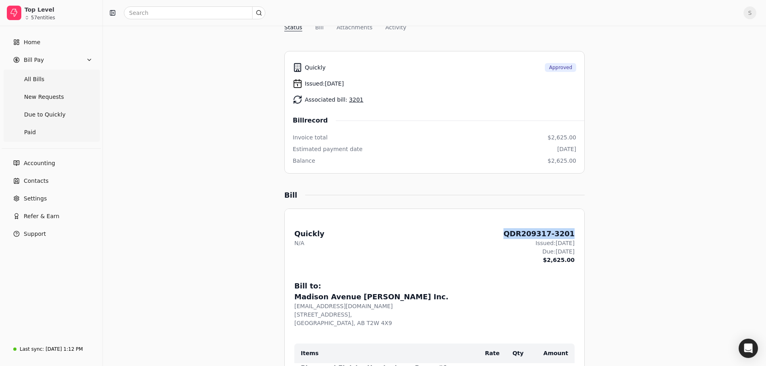
drag, startPoint x: 578, startPoint y: 230, endPoint x: 515, endPoint y: 231, distance: 63.1
copy div "QDR209317-3201"
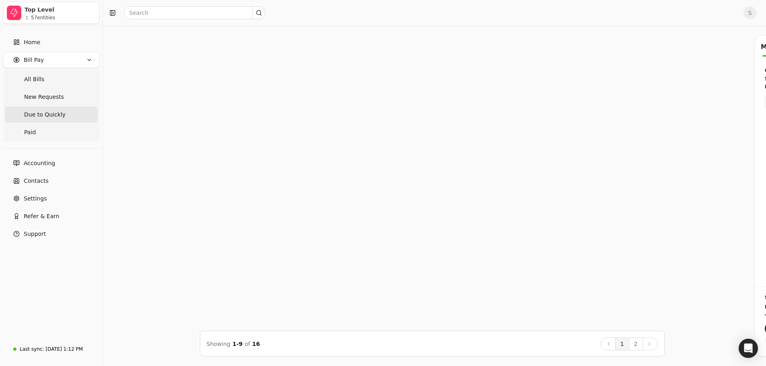
scroll to position [55, 0]
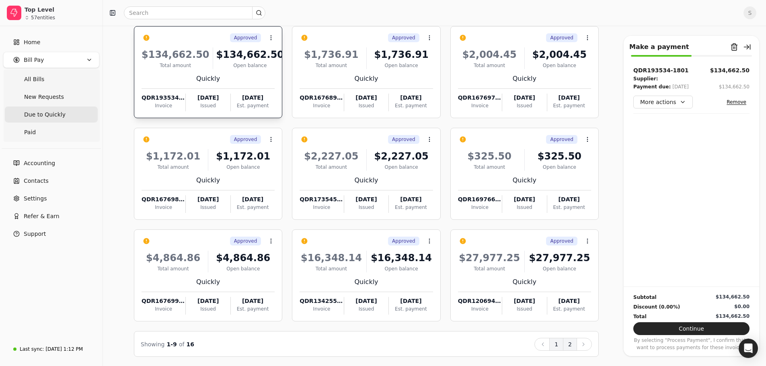
click at [569, 342] on button "2" at bounding box center [570, 344] width 14 height 13
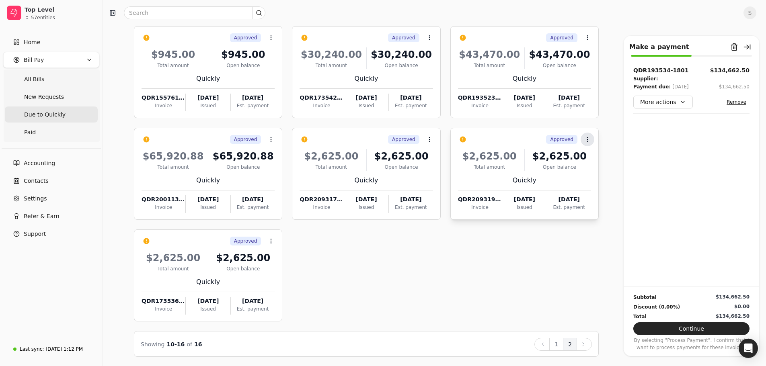
click at [588, 136] on icon at bounding box center [587, 139] width 6 height 6
click at [597, 155] on span "Open" at bounding box center [599, 159] width 15 height 8
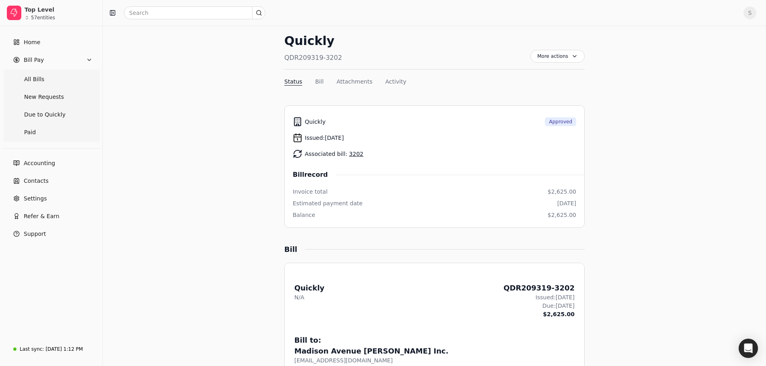
scroll to position [40, 0]
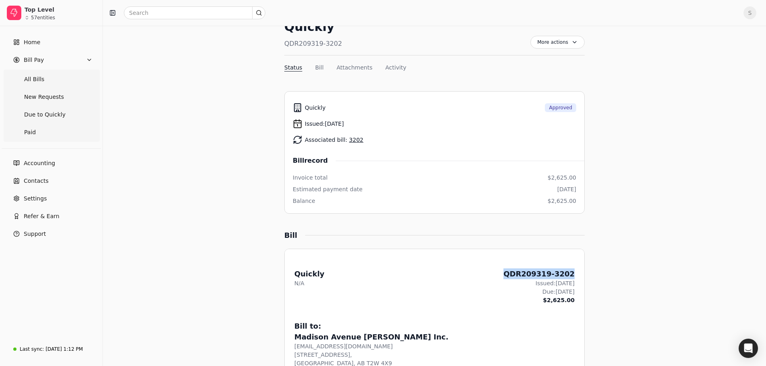
drag, startPoint x: 573, startPoint y: 274, endPoint x: 519, endPoint y: 274, distance: 53.5
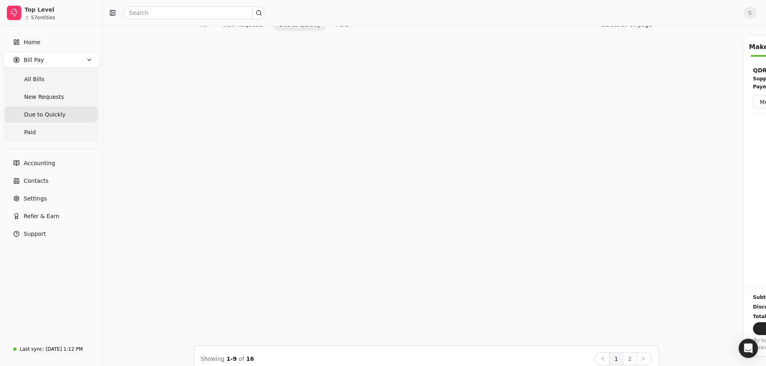
scroll to position [55, 0]
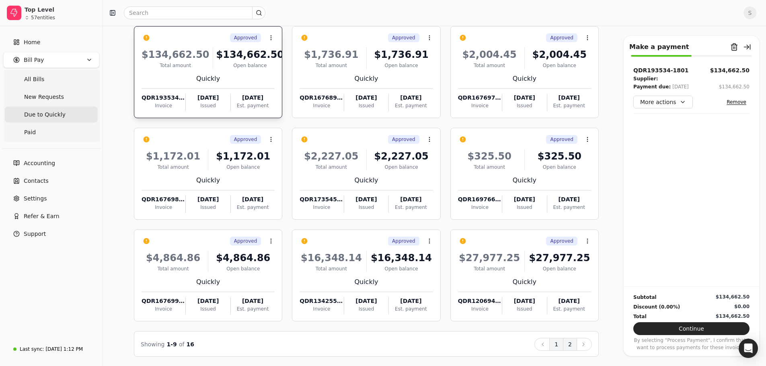
click at [572, 346] on button "2" at bounding box center [570, 344] width 14 height 13
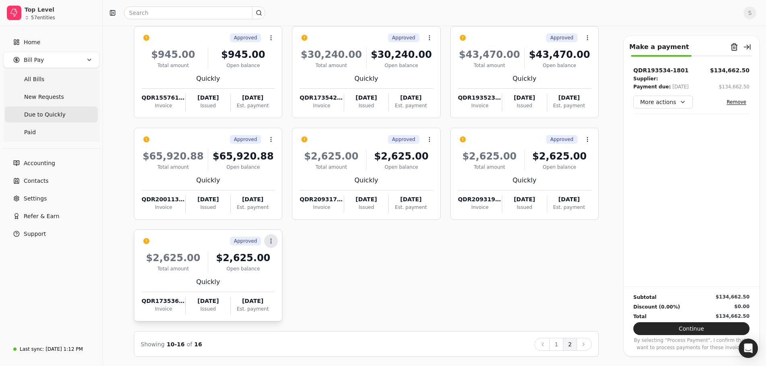
click at [272, 237] on button "Context Menu Button" at bounding box center [271, 241] width 14 height 14
click at [287, 262] on span "Open" at bounding box center [283, 260] width 15 height 8
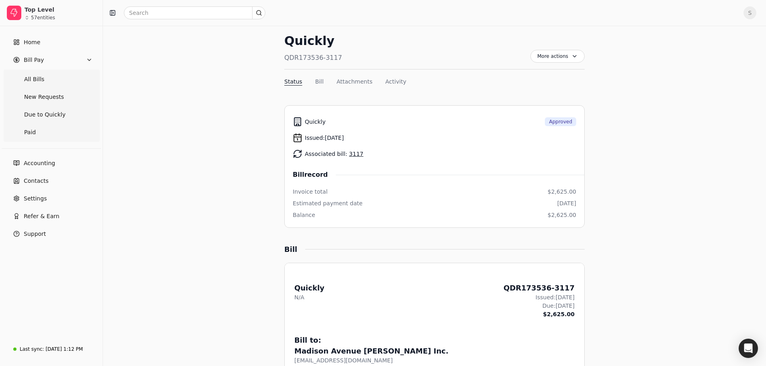
scroll to position [40, 0]
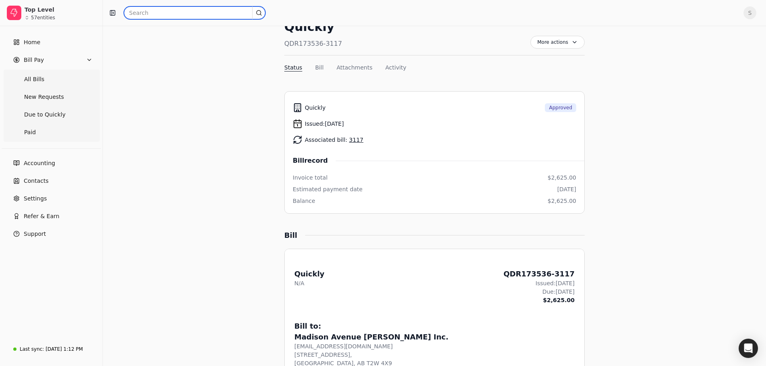
click at [177, 12] on input "text" at bounding box center [194, 12] width 141 height 13
click at [45, 80] on Bills "All Bills" at bounding box center [51, 79] width 93 height 16
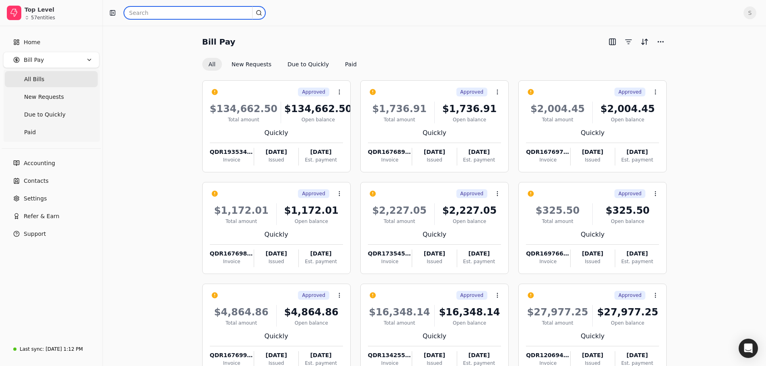
click at [158, 10] on input "text" at bounding box center [194, 12] width 141 height 13
type input "one72"
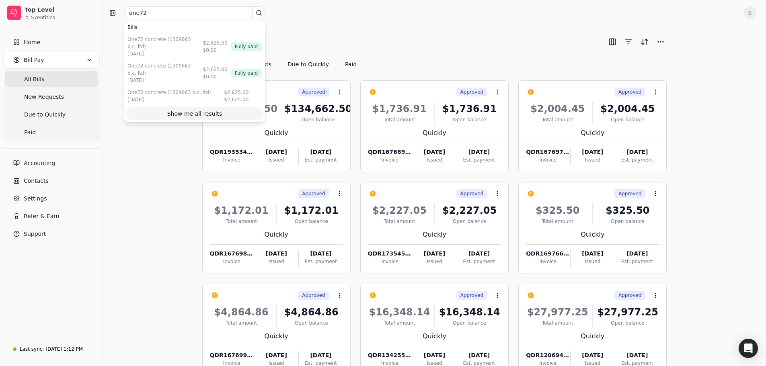
click at [208, 110] on div "Show me all results" at bounding box center [194, 114] width 55 height 8
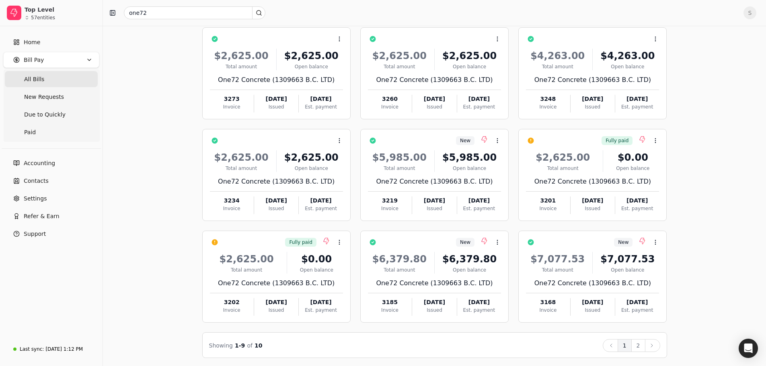
scroll to position [55, 0]
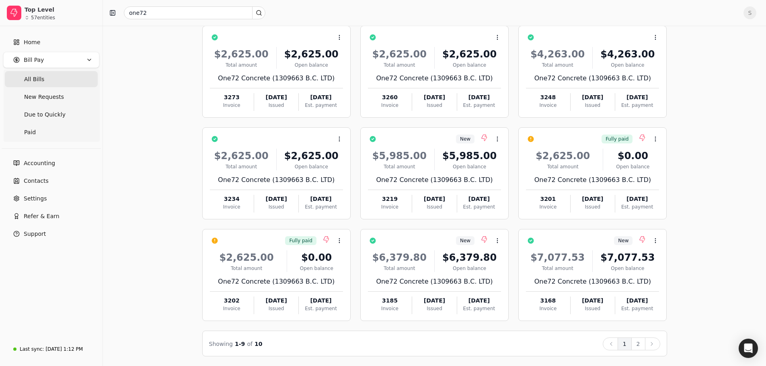
click at [641, 347] on button "2" at bounding box center [638, 344] width 14 height 13
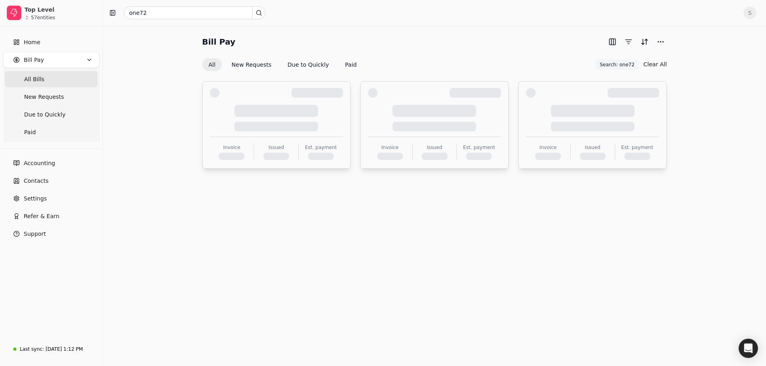
scroll to position [0, 0]
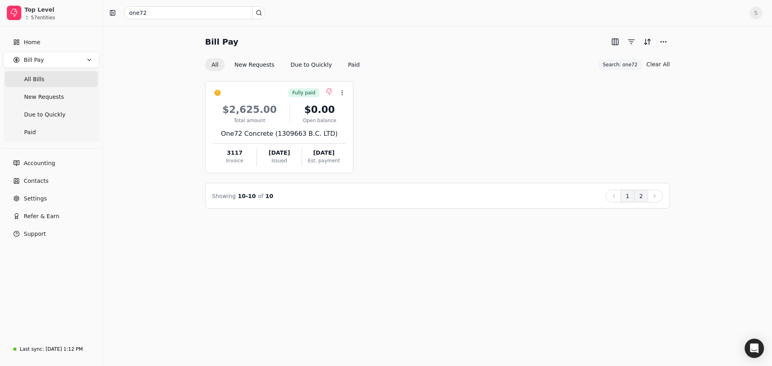
click at [629, 199] on button "1" at bounding box center [627, 196] width 14 height 13
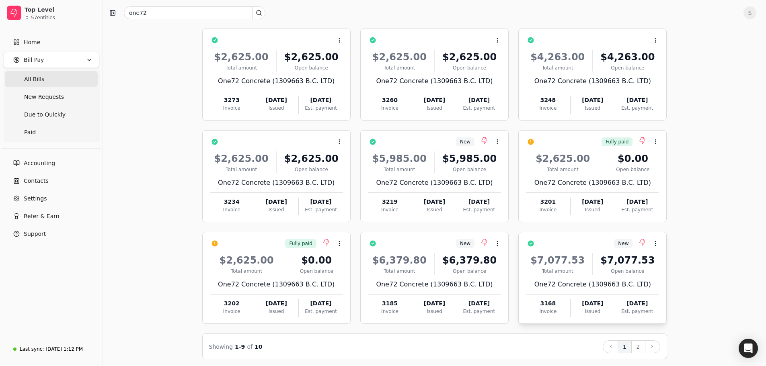
scroll to position [55, 0]
